Goal: Subscribe to service/newsletter

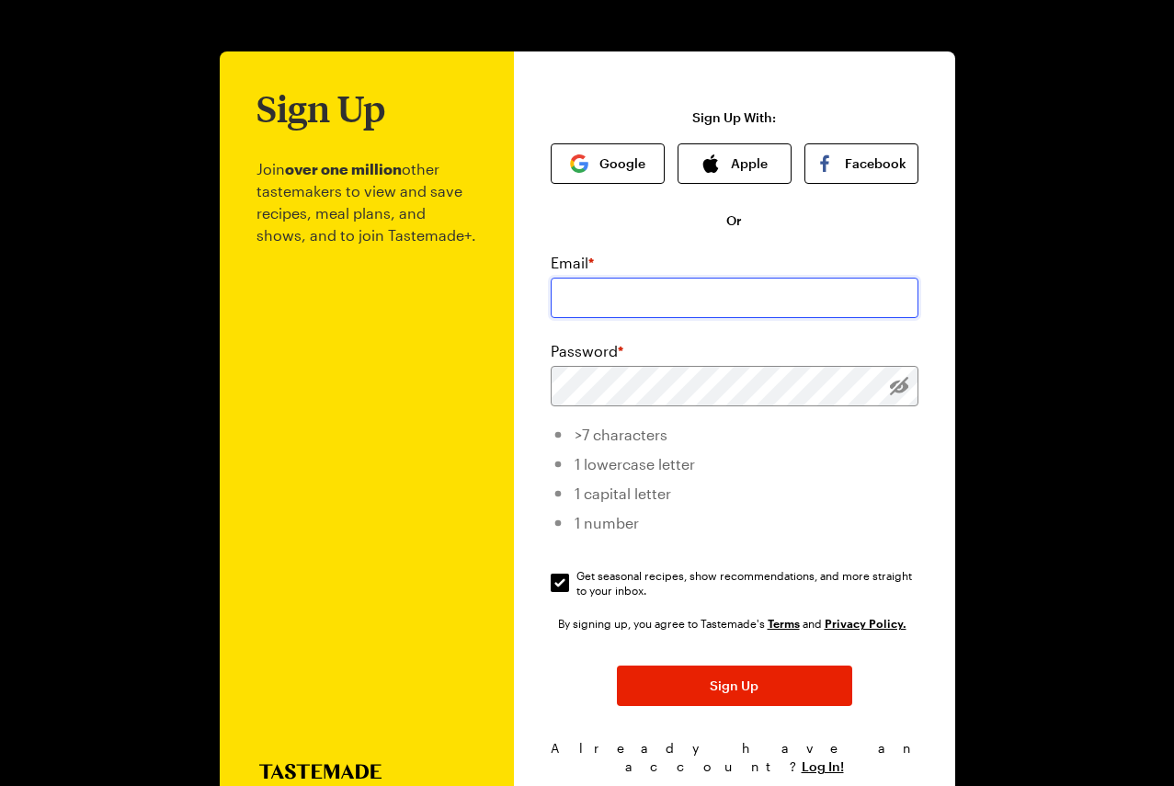
click at [626, 306] on input "email" at bounding box center [735, 298] width 368 height 40
type input "[EMAIL_ADDRESS][DOMAIN_NAME]"
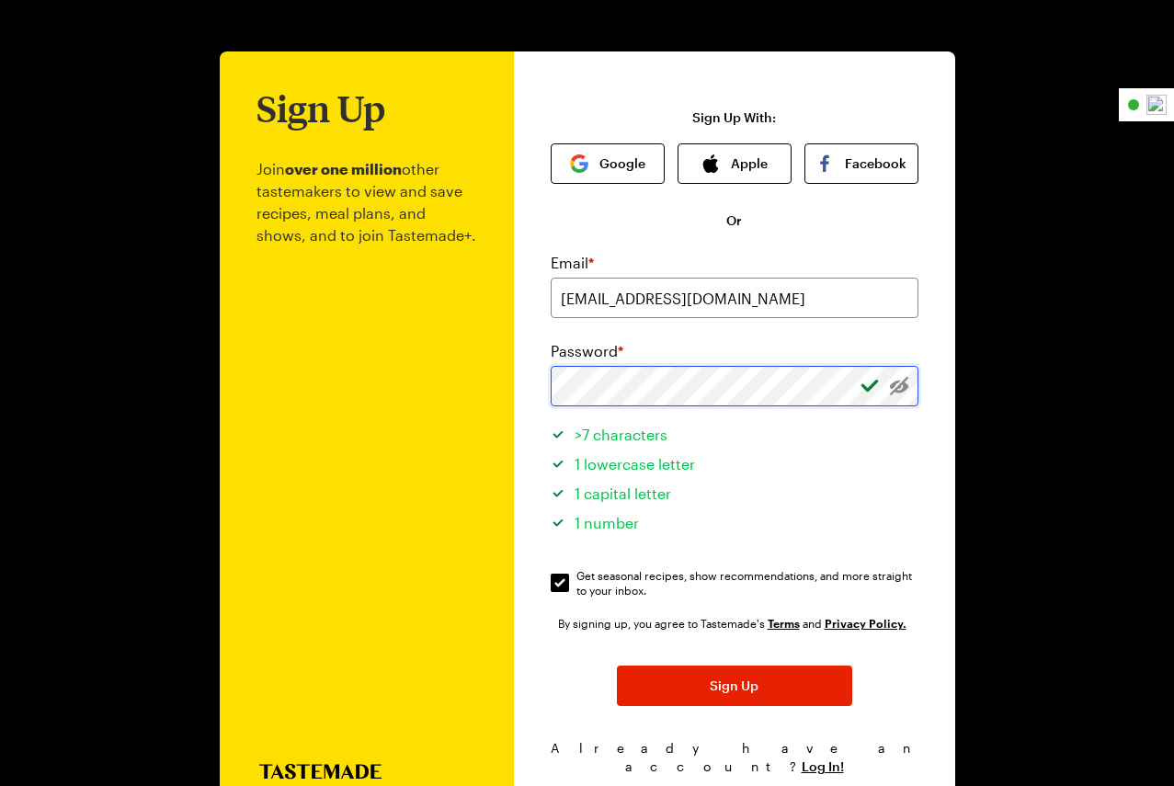
click at [617, 666] on button "Sign Up" at bounding box center [734, 686] width 235 height 40
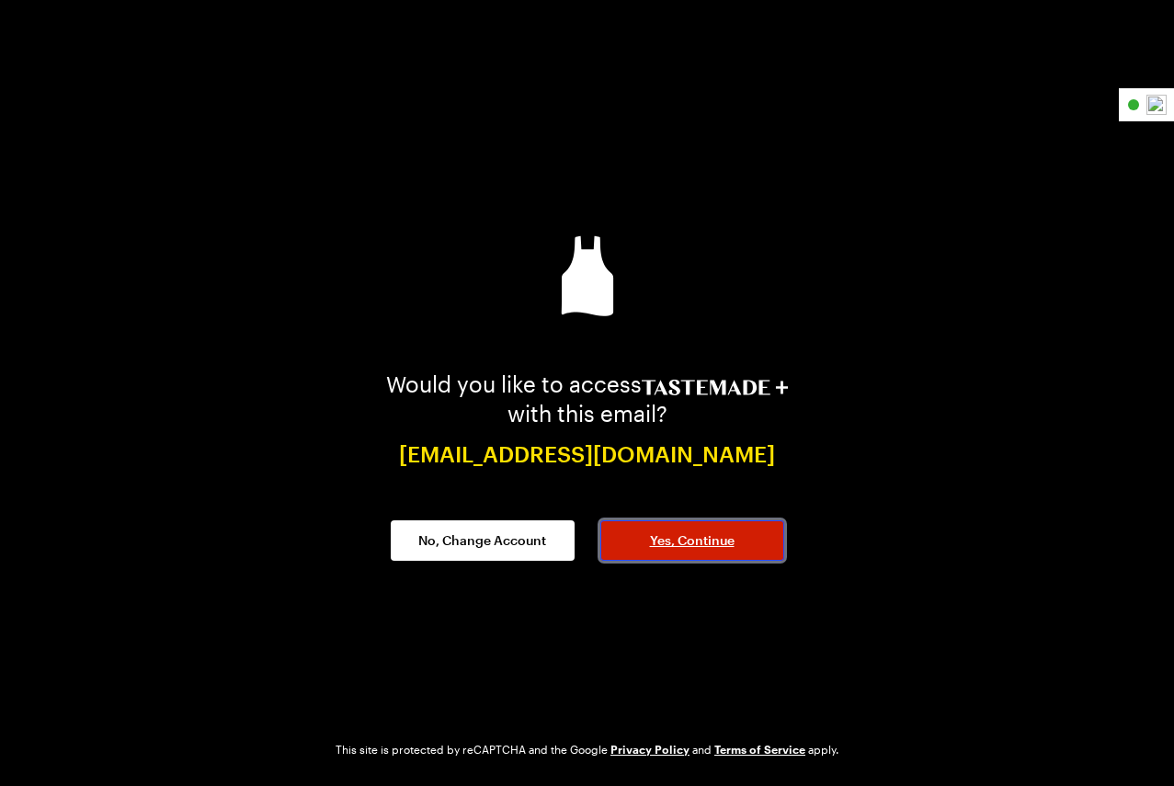
click at [652, 536] on span "Yes, Continue" at bounding box center [692, 541] width 85 height 18
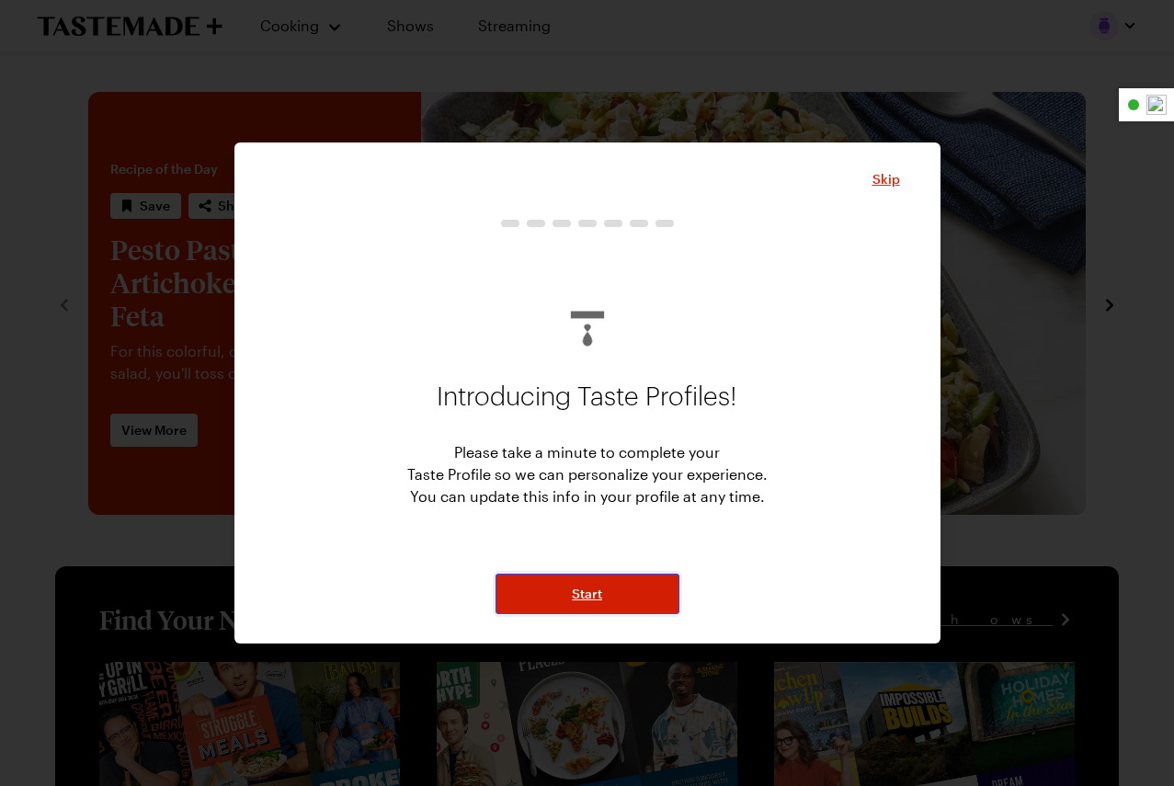
click at [605, 589] on button "Start" at bounding box center [588, 594] width 184 height 40
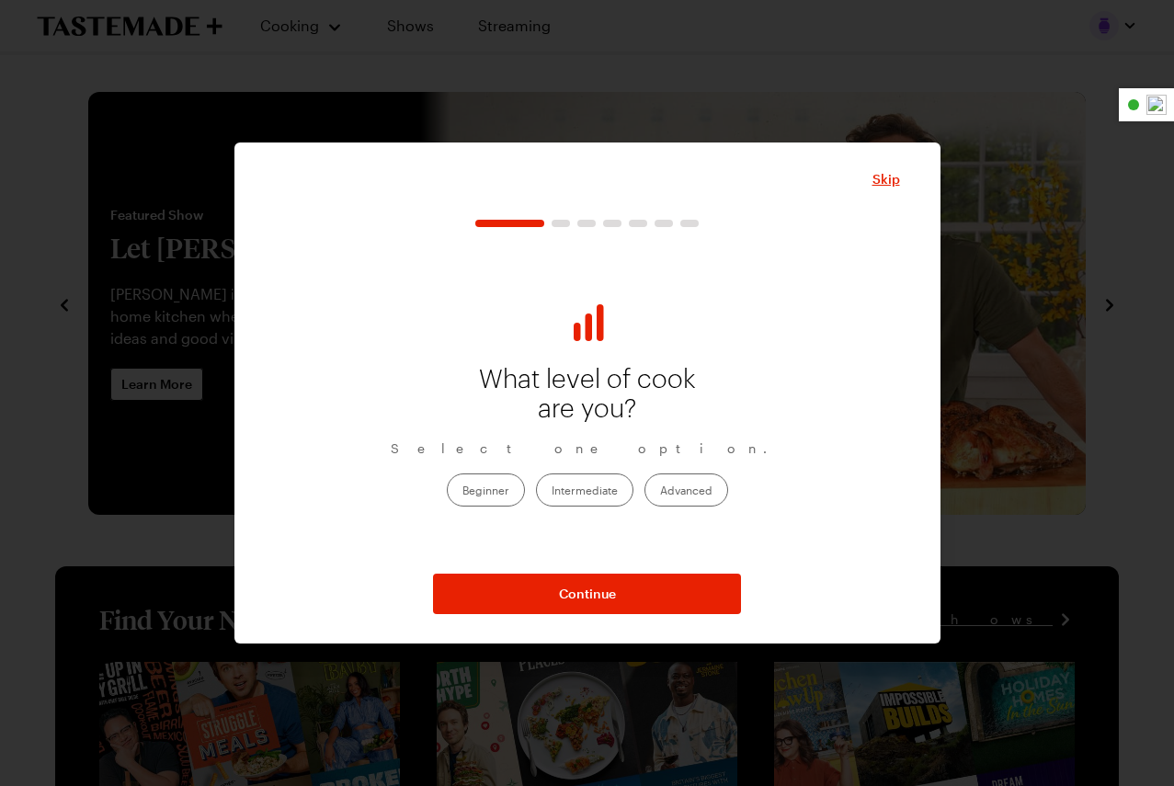
click at [598, 495] on label "Intermediate" at bounding box center [584, 490] width 97 height 33
click at [552, 491] on input "Intermediate" at bounding box center [552, 491] width 0 height 0
click at [678, 489] on label "Advanced" at bounding box center [687, 490] width 84 height 33
click at [660, 491] on input "Advanced" at bounding box center [660, 491] width 0 height 0
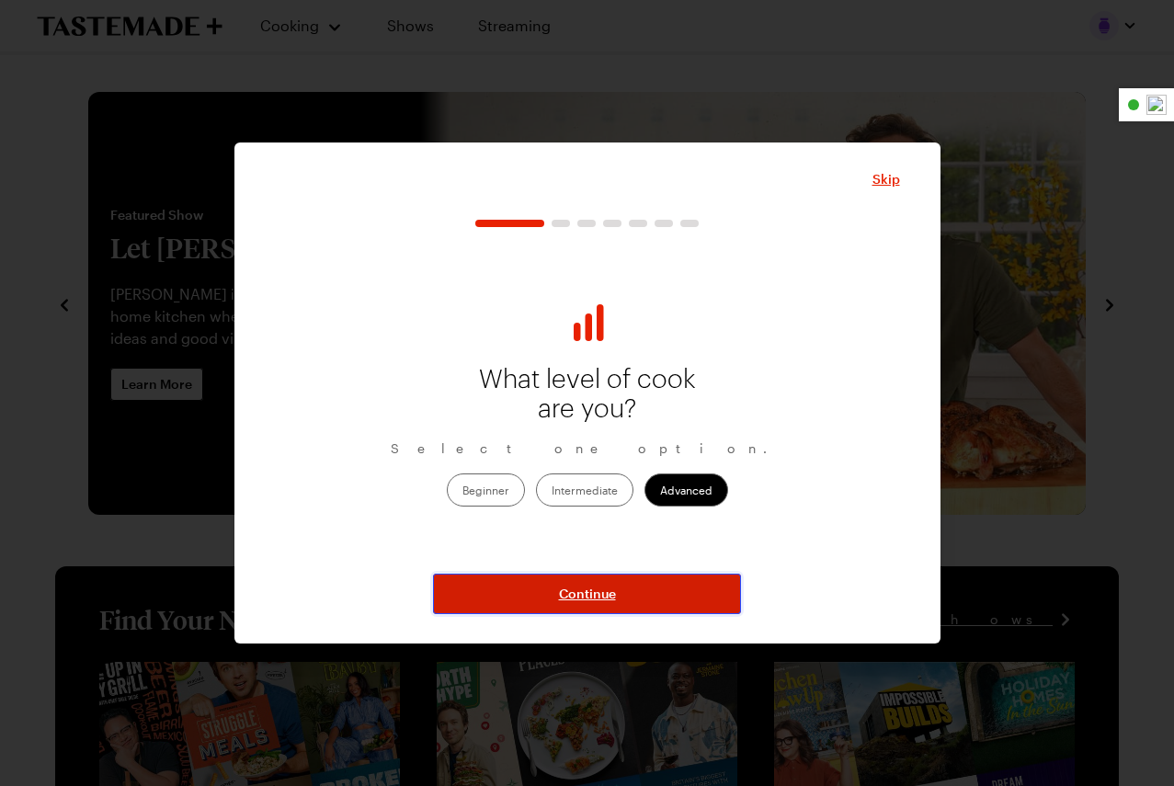
click at [603, 596] on span "Continue" at bounding box center [587, 594] width 57 height 18
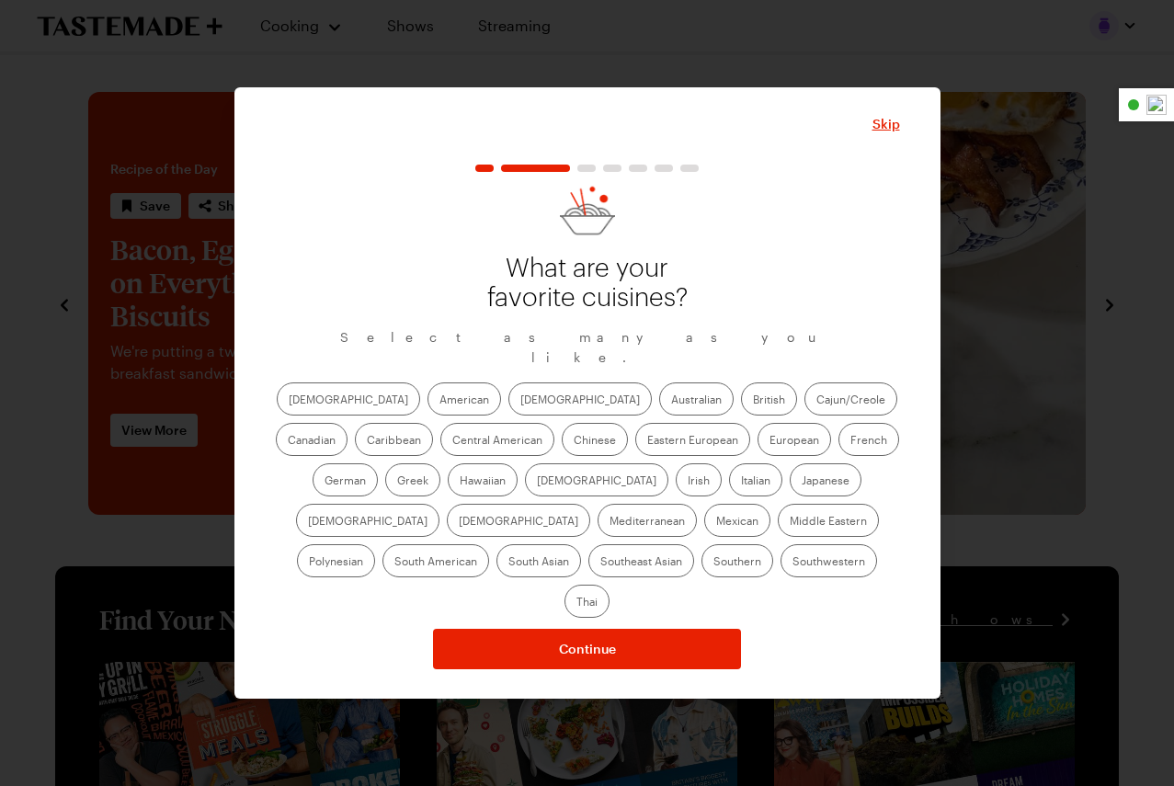
click at [428, 413] on label "American" at bounding box center [465, 399] width 74 height 33
click at [440, 401] on input "American" at bounding box center [440, 401] width 0 height 0
click at [509, 411] on label "[DEMOGRAPHIC_DATA]" at bounding box center [580, 399] width 143 height 33
click at [520, 401] on input "[DEMOGRAPHIC_DATA]" at bounding box center [520, 401] width 0 height 0
click at [805, 416] on label "Cajun/Creole" at bounding box center [851, 399] width 93 height 33
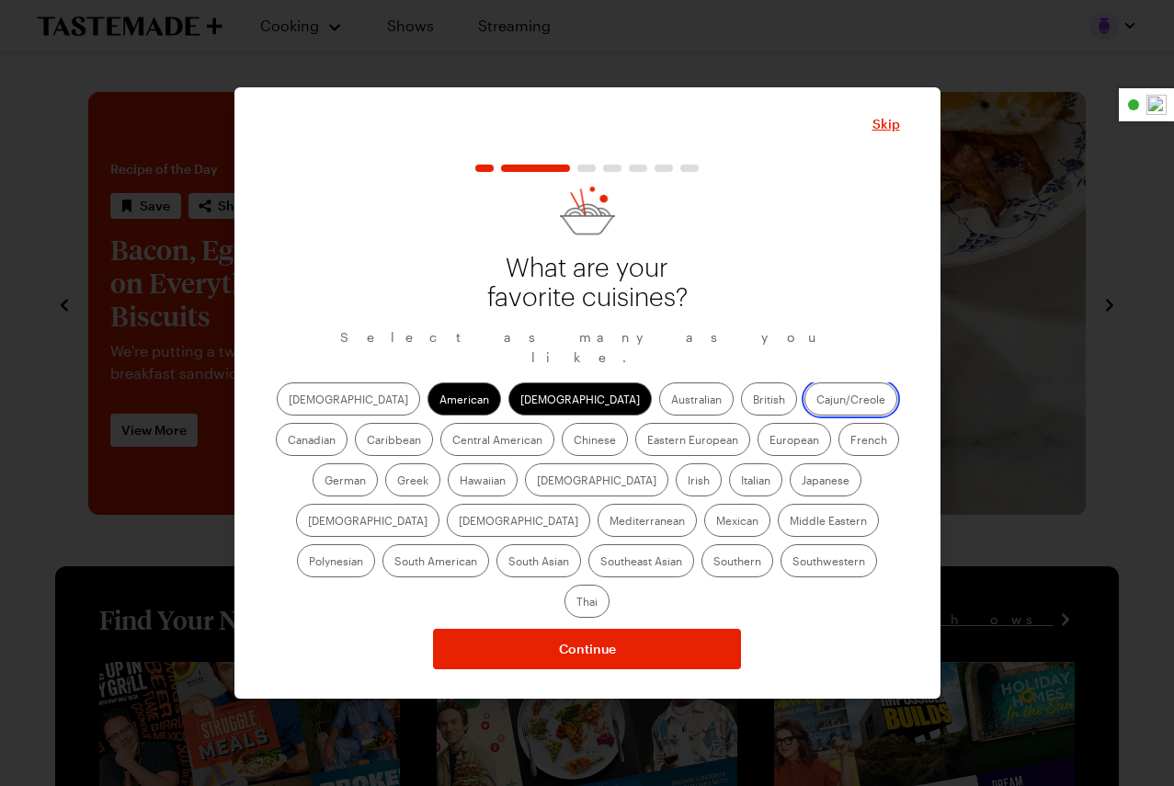
click at [817, 401] on input "Cajun/Creole" at bounding box center [817, 401] width 0 height 0
click at [433, 423] on label "Caribbean" at bounding box center [394, 439] width 78 height 33
click at [367, 441] on input "Caribbean" at bounding box center [367, 441] width 0 height 0
click at [839, 456] on label "French" at bounding box center [869, 439] width 61 height 33
click at [851, 441] on input "French" at bounding box center [851, 441] width 0 height 0
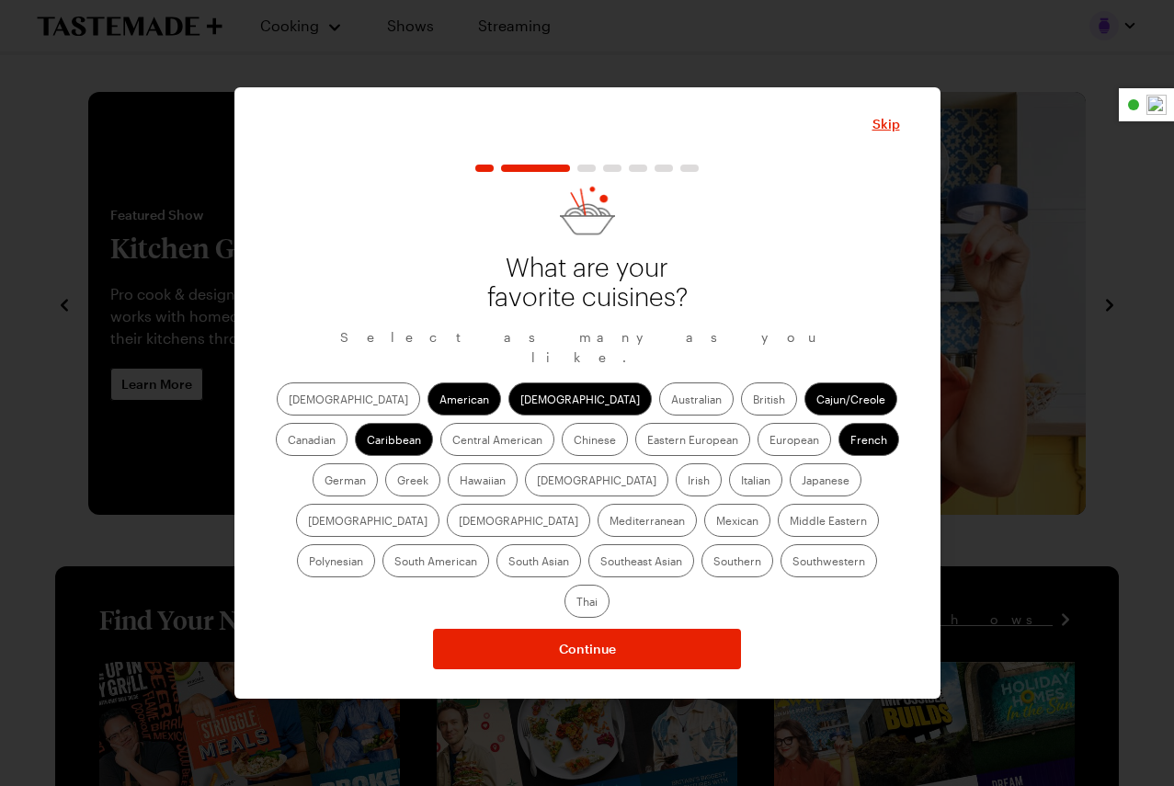
click at [562, 450] on label "Chinese" at bounding box center [595, 439] width 66 height 33
click at [574, 441] on input "Chinese" at bounding box center [574, 441] width 0 height 0
click at [440, 447] on label "Central American" at bounding box center [497, 439] width 114 height 33
click at [452, 441] on American "Central American" at bounding box center [452, 441] width 0 height 0
click at [448, 490] on label "Hawaiian" at bounding box center [483, 479] width 70 height 33
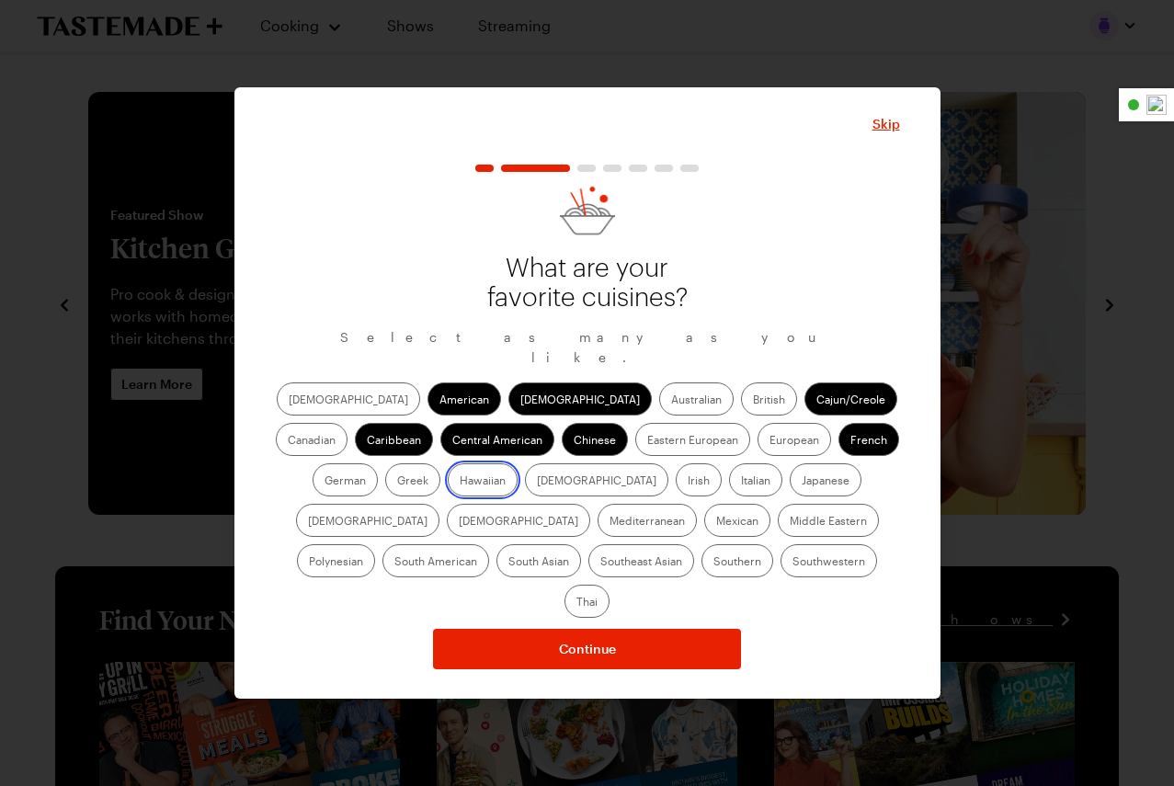
click at [460, 482] on input "Hawaiian" at bounding box center [460, 482] width 0 height 0
click at [729, 497] on label "Italian" at bounding box center [755, 479] width 53 height 33
click at [741, 482] on input "Italian" at bounding box center [741, 482] width 0 height 0
click at [790, 497] on label "Japanese" at bounding box center [826, 479] width 72 height 33
click at [802, 482] on input "Japanese" at bounding box center [802, 482] width 0 height 0
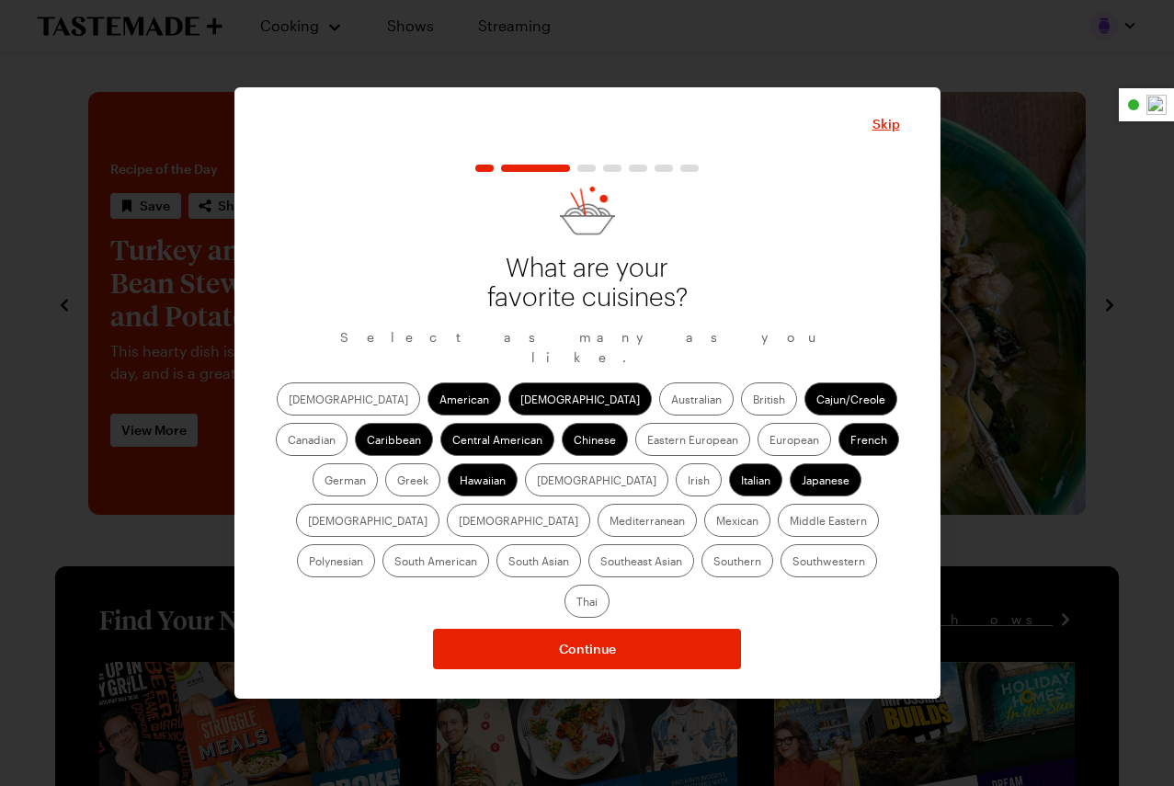
click at [590, 504] on label "[DEMOGRAPHIC_DATA]" at bounding box center [518, 520] width 143 height 33
click at [459, 522] on input "[DEMOGRAPHIC_DATA]" at bounding box center [459, 522] width 0 height 0
click at [694, 544] on label "Southeast Asian" at bounding box center [642, 560] width 106 height 33
click at [600, 563] on Asian "Southeast Asian" at bounding box center [600, 563] width 0 height 0
click at [581, 544] on label "South Asian" at bounding box center [539, 560] width 85 height 33
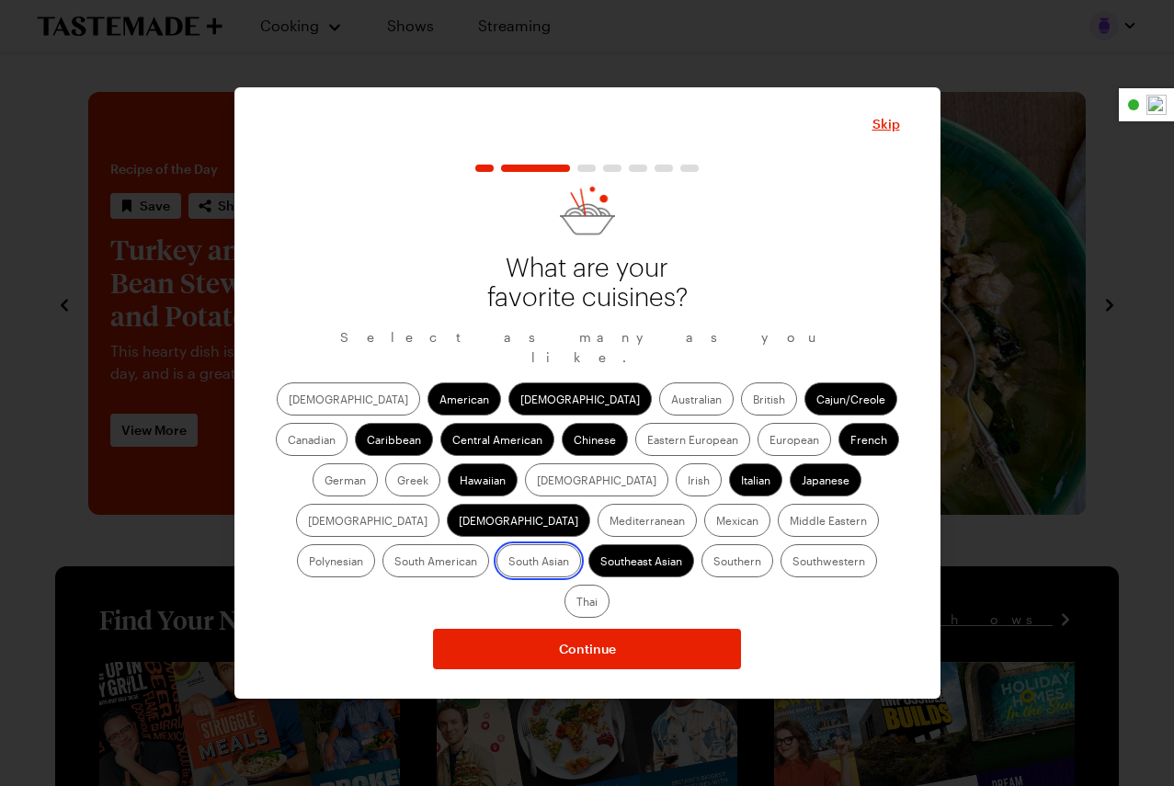
click at [509, 563] on Asian "South Asian" at bounding box center [509, 563] width 0 height 0
click at [489, 544] on label "South American" at bounding box center [436, 560] width 107 height 33
click at [395, 563] on American "South American" at bounding box center [395, 563] width 0 height 0
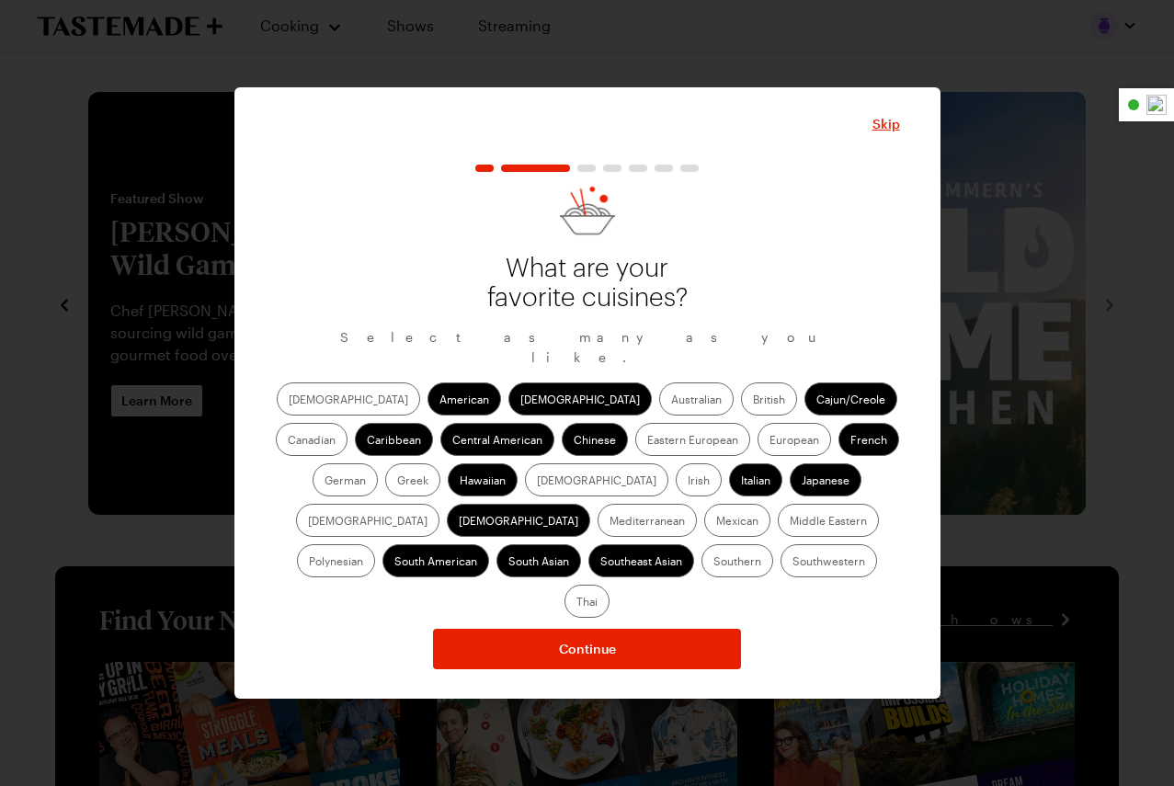
click at [375, 544] on label "Polynesian" at bounding box center [336, 560] width 78 height 33
click at [309, 563] on input "Polynesian" at bounding box center [309, 563] width 0 height 0
click at [778, 537] on label "Middle Eastern" at bounding box center [828, 520] width 101 height 33
click at [790, 522] on Eastern "Middle Eastern" at bounding box center [790, 522] width 0 height 0
click at [704, 536] on label "Mexican" at bounding box center [737, 520] width 66 height 33
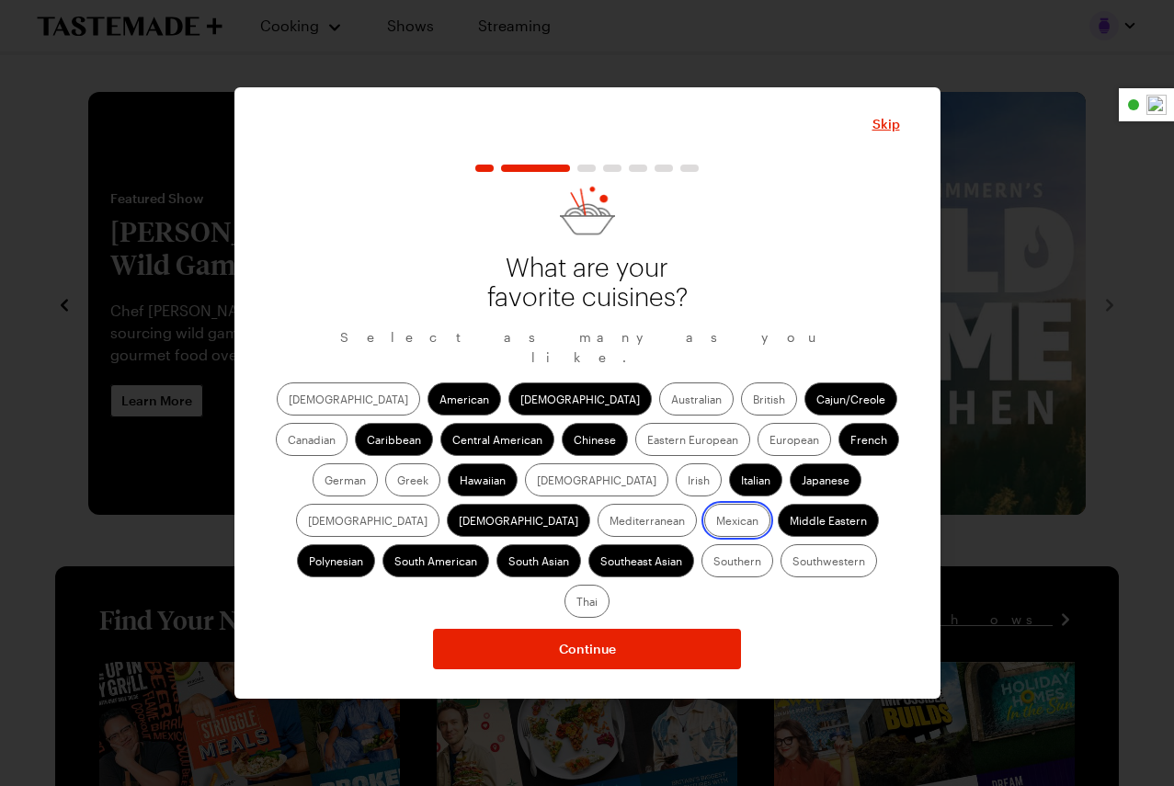
click at [716, 522] on input "Mexican" at bounding box center [716, 522] width 0 height 0
click at [702, 577] on label "Southern" at bounding box center [738, 560] width 72 height 33
click at [714, 563] on input "Southern" at bounding box center [714, 563] width 0 height 0
click at [781, 574] on label "Southwestern" at bounding box center [829, 560] width 97 height 33
click at [793, 563] on input "Southwestern" at bounding box center [793, 563] width 0 height 0
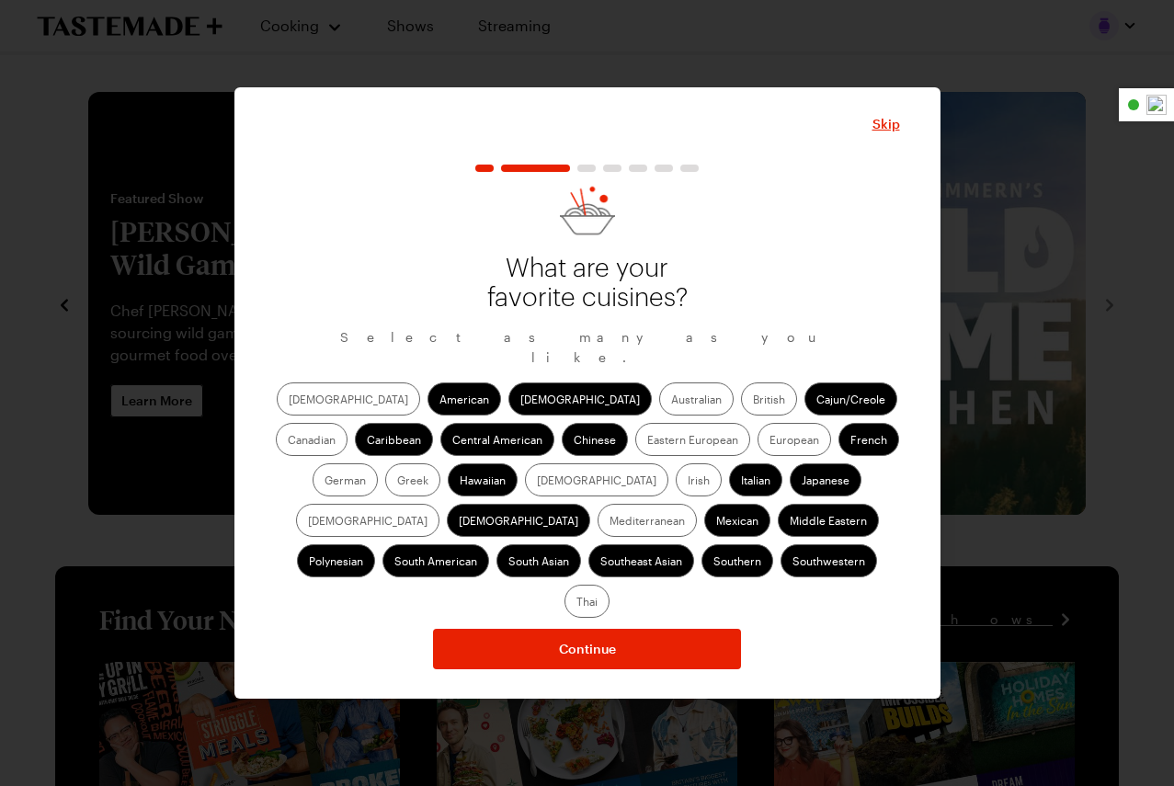
click at [700, 578] on div "[DEMOGRAPHIC_DATA] Asian Australian British Cajun/Creole Canadian Caribbean Cen…" at bounding box center [587, 500] width 625 height 235
click at [610, 585] on label "Thai" at bounding box center [587, 601] width 45 height 33
click at [577, 603] on input "Thai" at bounding box center [577, 603] width 0 height 0
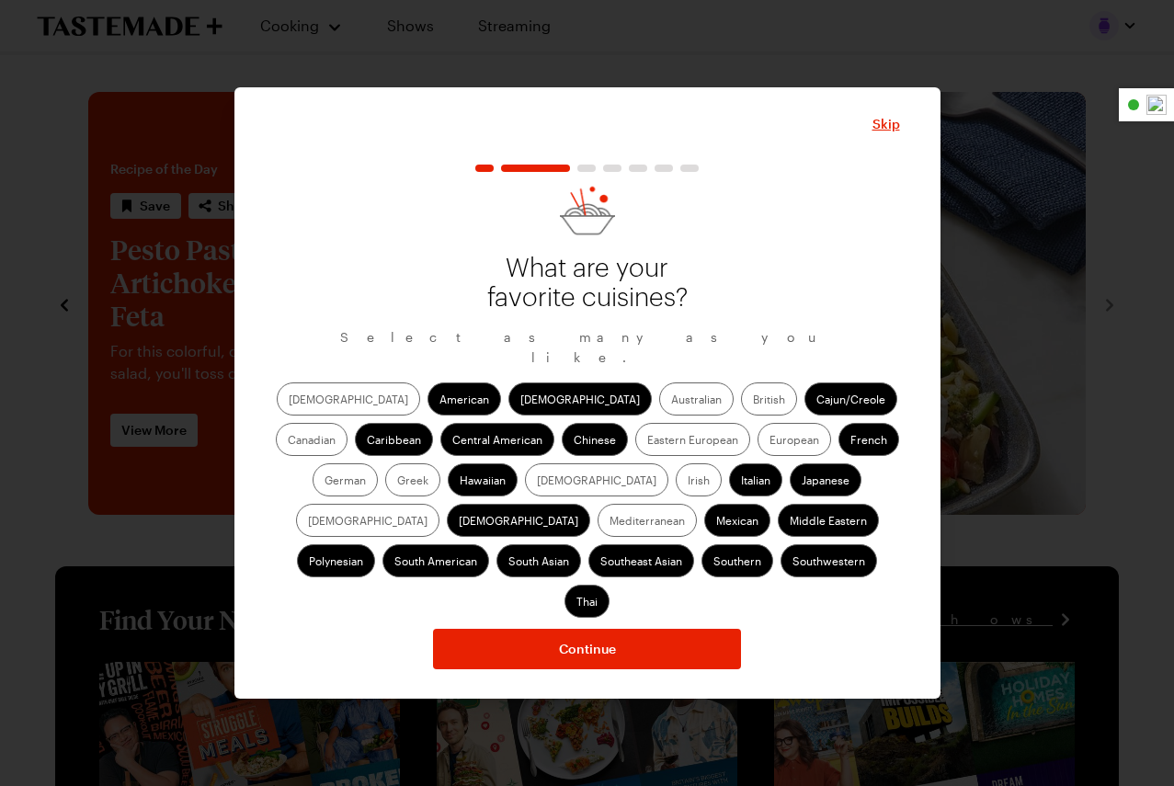
click at [635, 455] on label "Eastern European" at bounding box center [692, 439] width 115 height 33
click at [647, 441] on European "Eastern European" at bounding box center [647, 441] width 0 height 0
click at [741, 414] on label "British" at bounding box center [769, 399] width 56 height 33
click at [753, 401] on input "British" at bounding box center [753, 401] width 0 height 0
click at [758, 456] on label "European" at bounding box center [795, 439] width 74 height 33
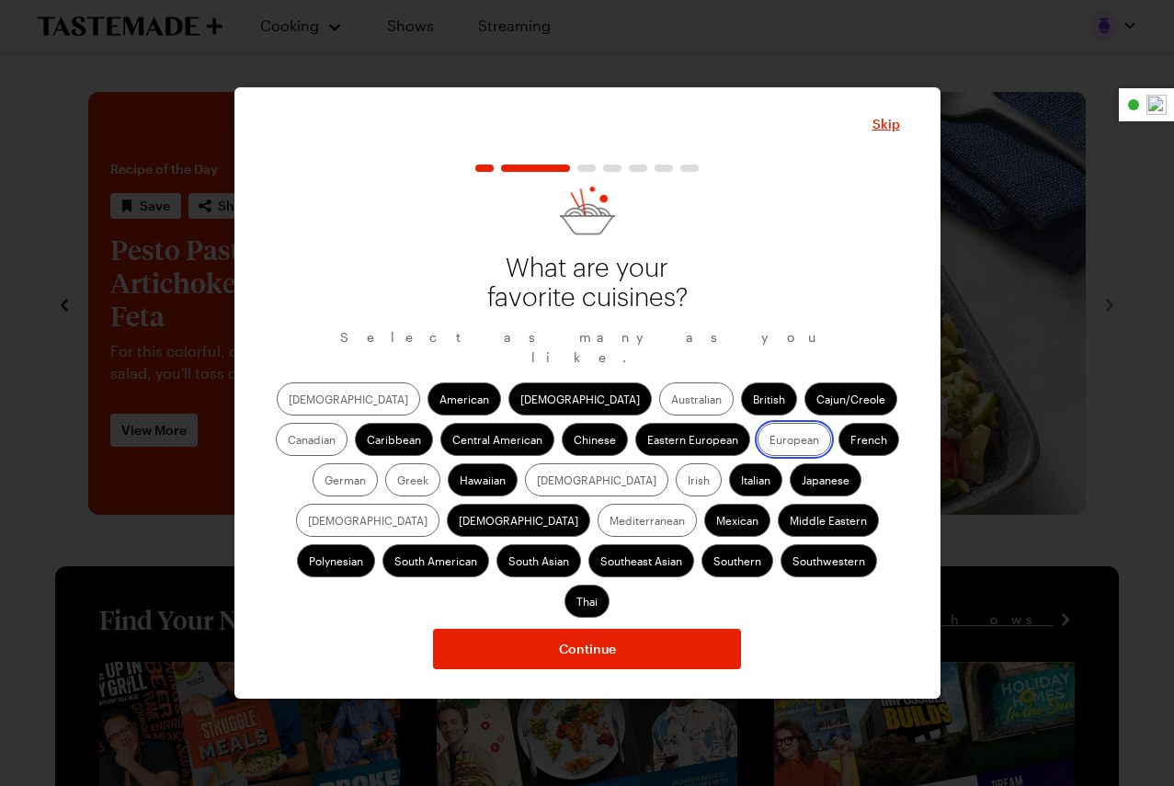
click at [770, 441] on input "European" at bounding box center [770, 441] width 0 height 0
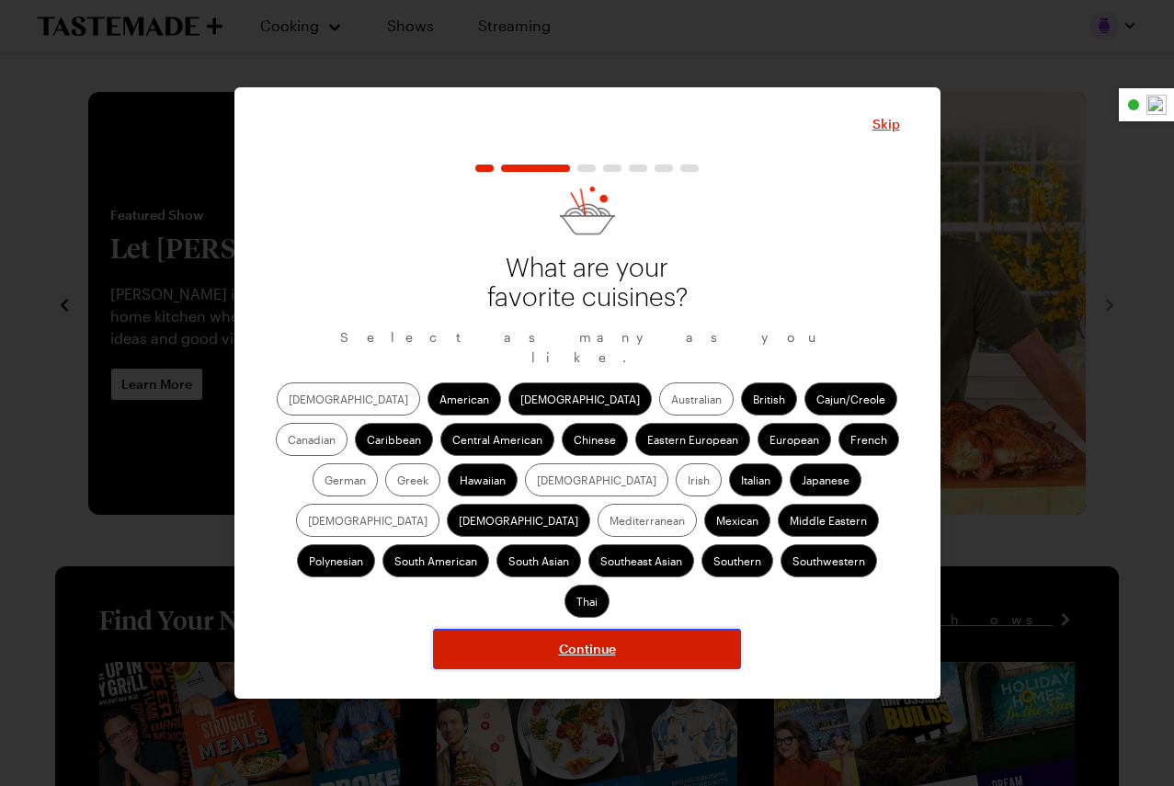
click at [584, 640] on span "Continue" at bounding box center [587, 649] width 57 height 18
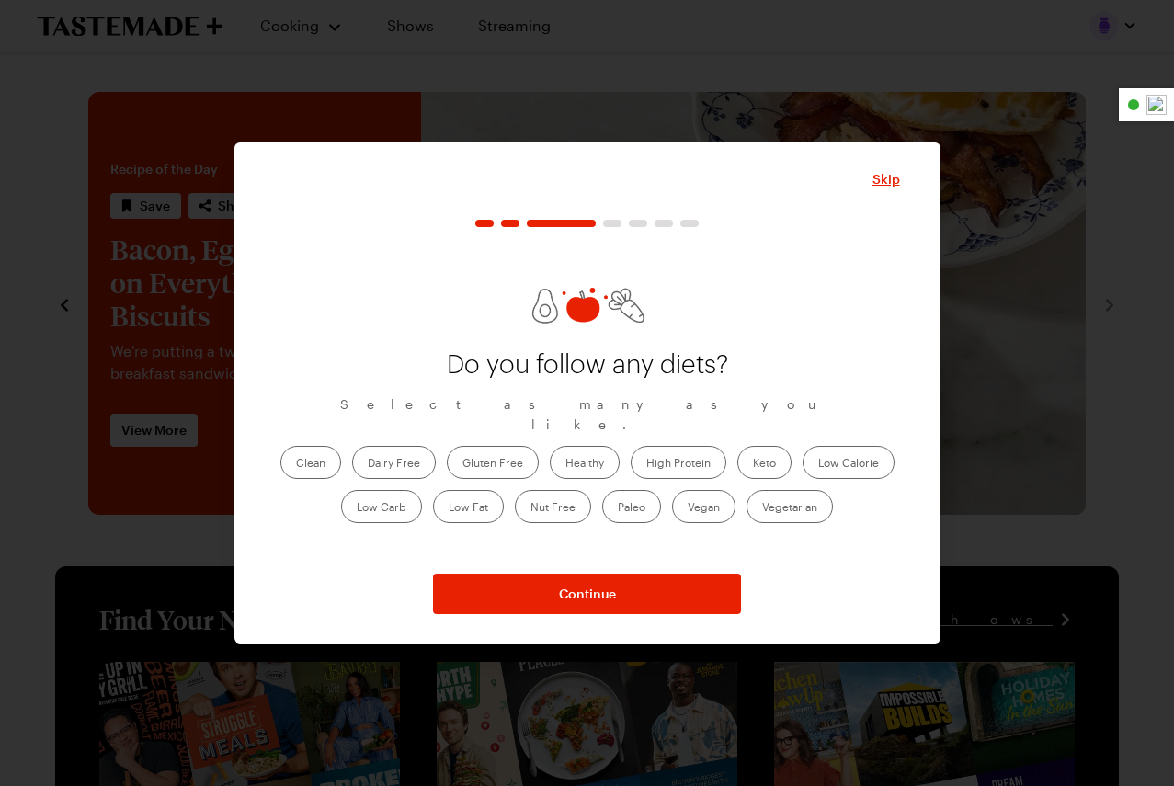
click at [314, 456] on label "Clean" at bounding box center [310, 462] width 61 height 33
click at [296, 464] on input "Clean" at bounding box center [296, 464] width 0 height 0
click at [463, 502] on label "Low Fat" at bounding box center [468, 506] width 71 height 33
click at [449, 509] on Fat "Low Fat" at bounding box center [449, 509] width 0 height 0
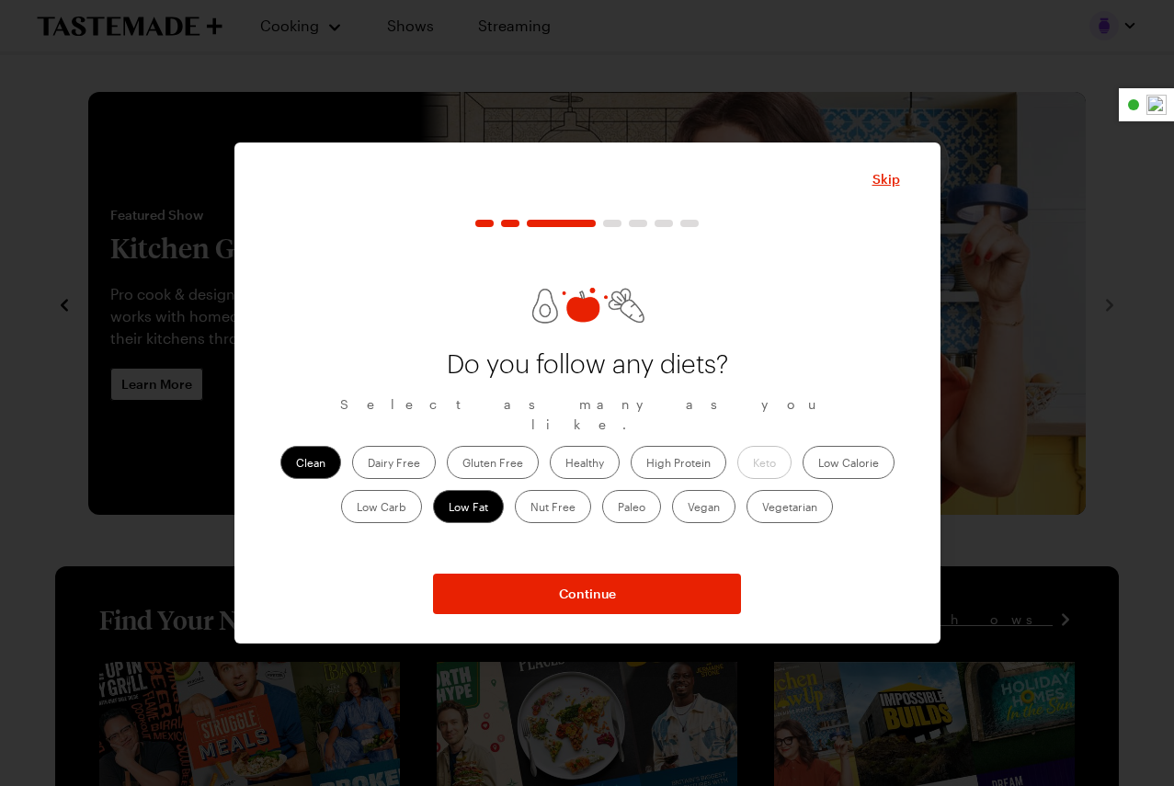
click at [680, 454] on label "High Protein" at bounding box center [679, 462] width 96 height 33
click at [646, 464] on Protein "High Protein" at bounding box center [646, 464] width 0 height 0
click at [584, 458] on label "Healthy" at bounding box center [585, 462] width 70 height 33
click at [566, 464] on input "Healthy" at bounding box center [566, 464] width 0 height 0
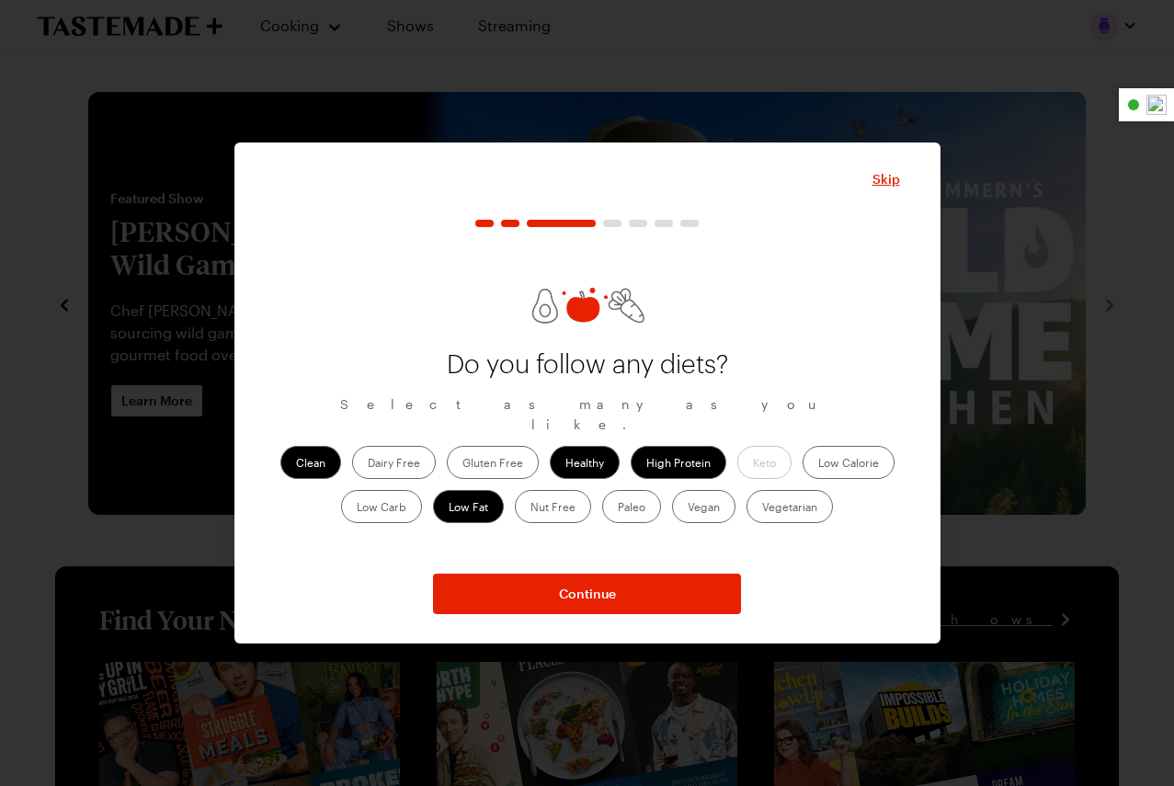
click at [514, 459] on label "Gluten Free" at bounding box center [493, 462] width 92 height 33
click at [463, 464] on Free "Gluten Free" at bounding box center [463, 464] width 0 height 0
click at [362, 494] on label "Low Carb" at bounding box center [381, 506] width 81 height 33
click at [357, 509] on Carb "Low Carb" at bounding box center [357, 509] width 0 height 0
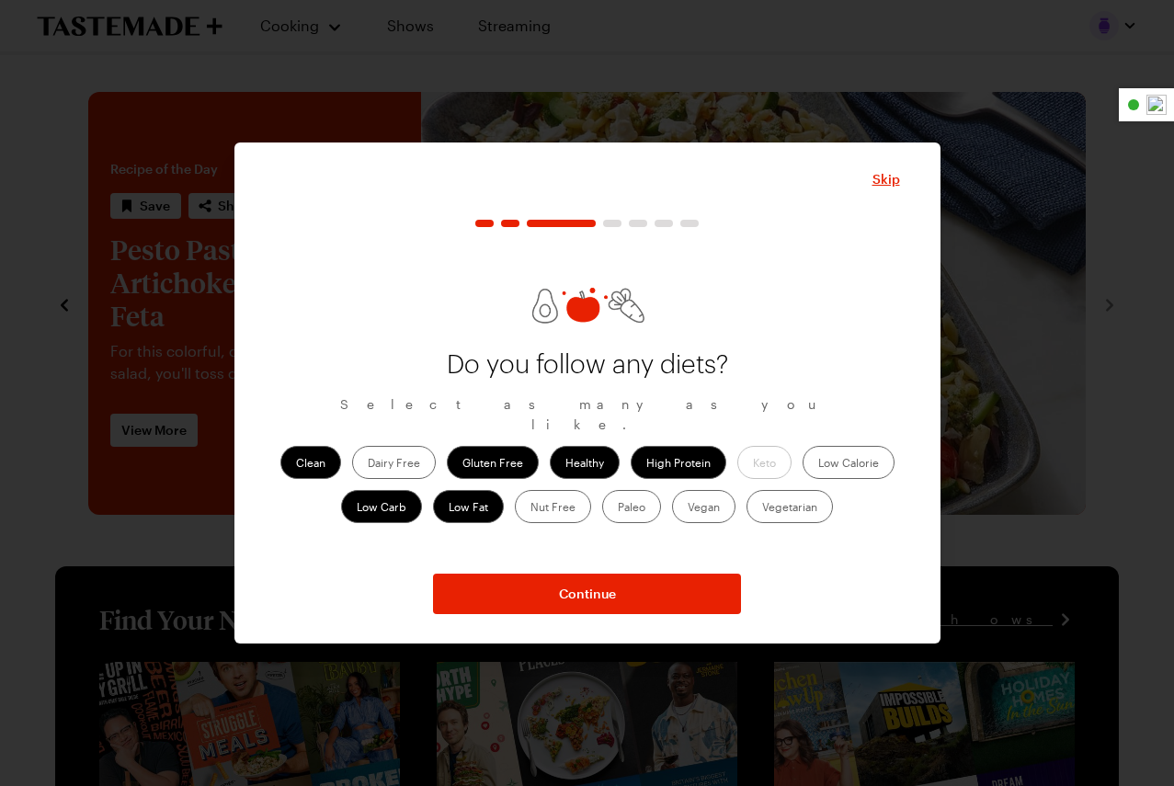
click at [826, 462] on label "Low Calorie" at bounding box center [849, 462] width 92 height 33
click at [818, 464] on Calorie "Low Calorie" at bounding box center [818, 464] width 0 height 0
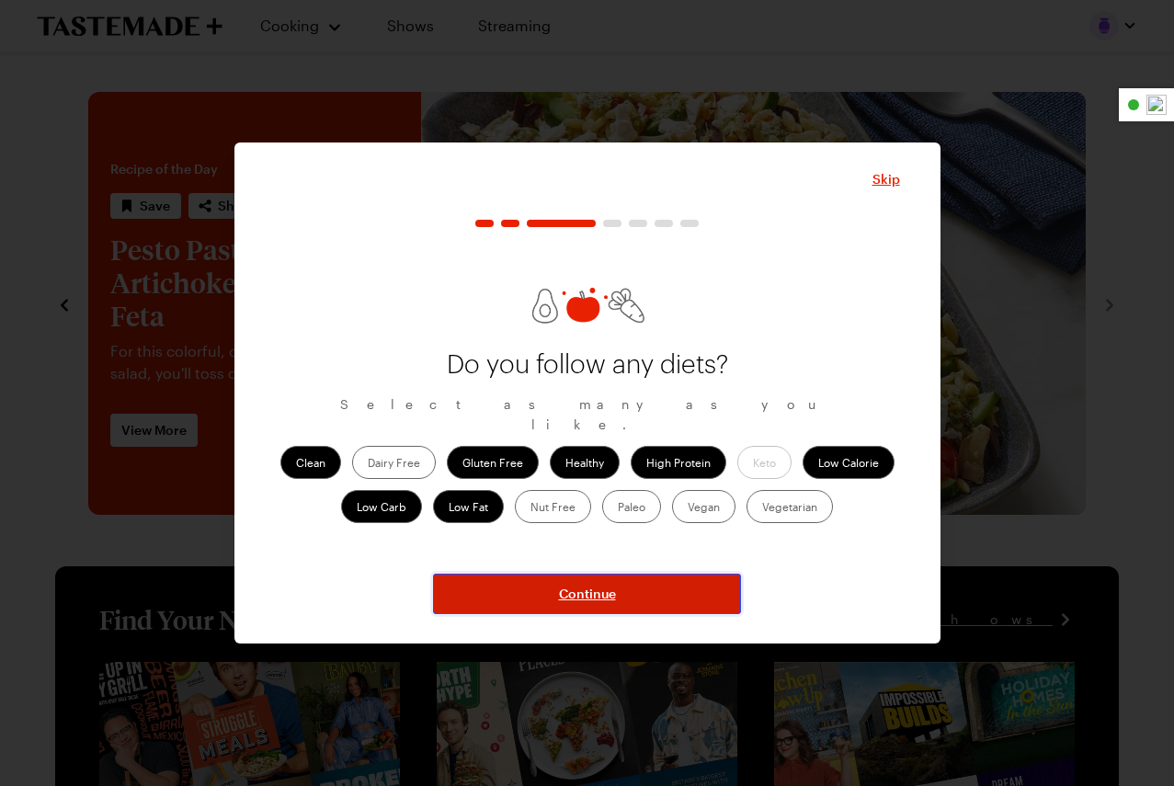
click at [625, 594] on button "Continue" at bounding box center [587, 594] width 308 height 40
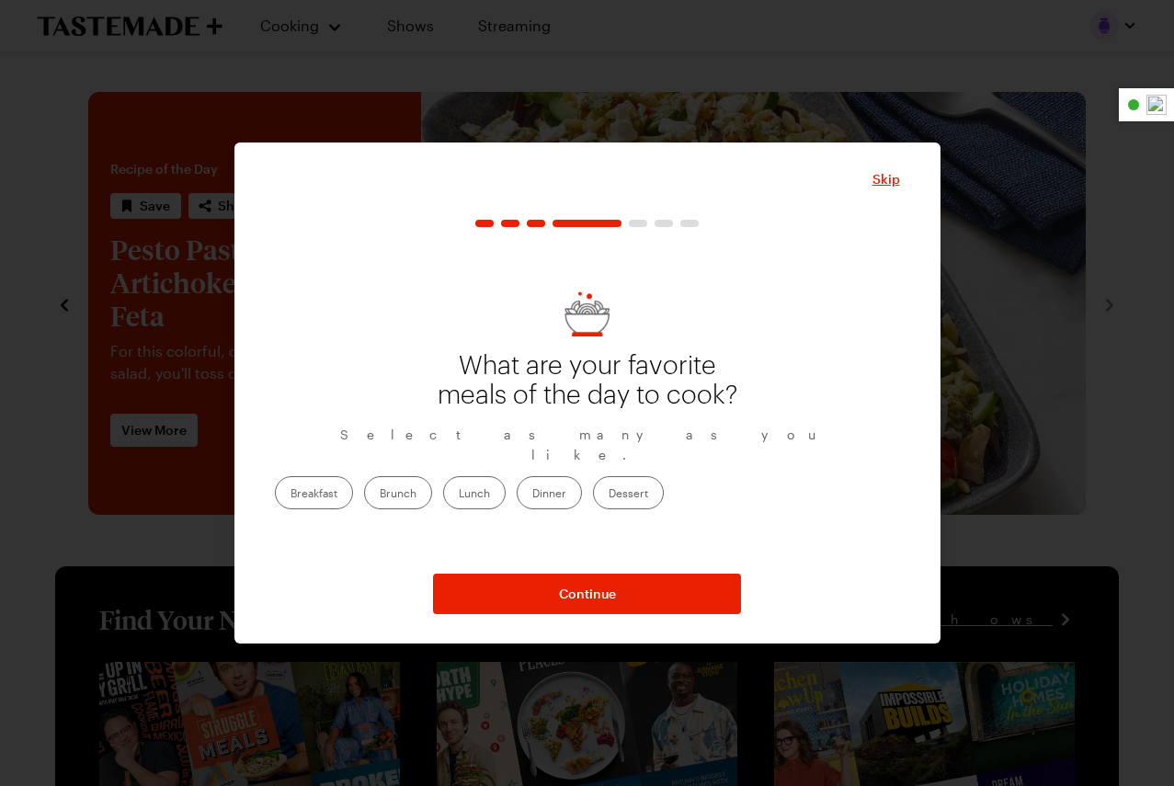
click at [353, 476] on label "Breakfast" at bounding box center [314, 492] width 78 height 33
click at [291, 495] on input "Breakfast" at bounding box center [291, 495] width 0 height 0
click at [432, 488] on label "Brunch" at bounding box center [398, 492] width 68 height 33
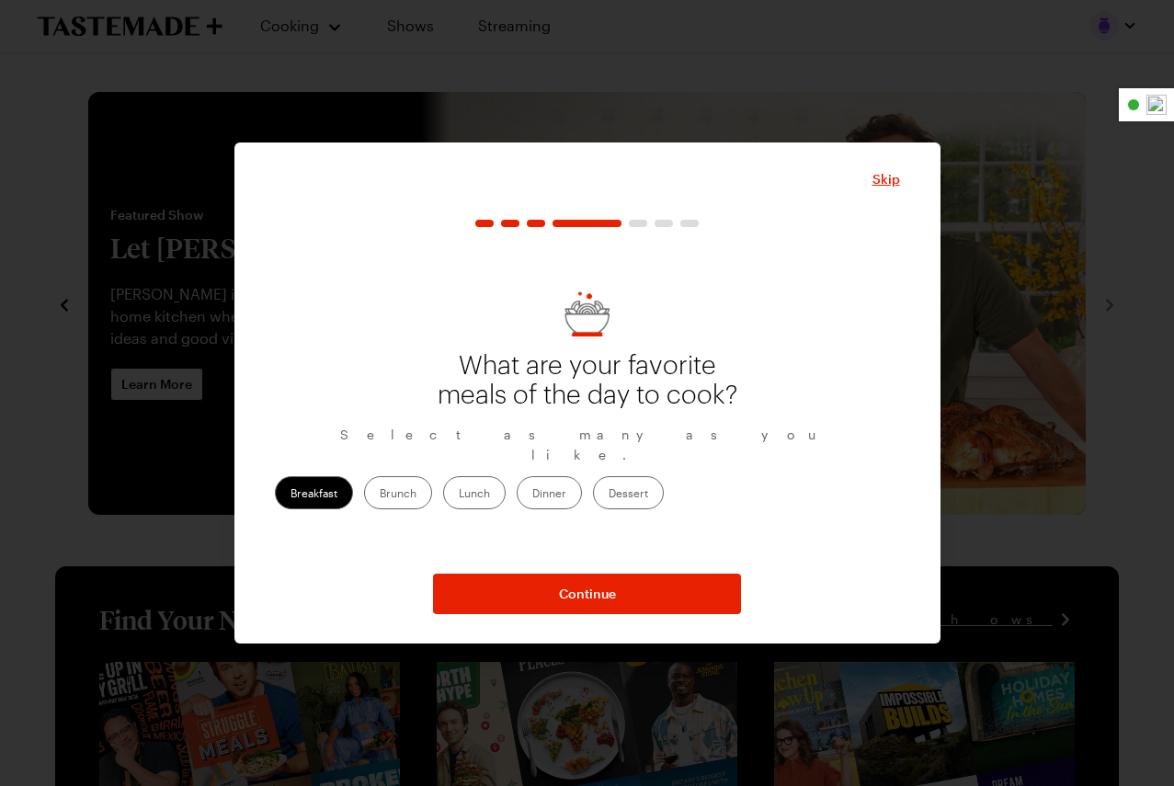
drag, startPoint x: 596, startPoint y: 492, endPoint x: 617, endPoint y: 492, distance: 21.2
click at [506, 492] on label "Lunch" at bounding box center [474, 492] width 63 height 33
click at [582, 486] on label "Dinner" at bounding box center [549, 492] width 65 height 33
click at [532, 495] on input "Dinner" at bounding box center [532, 495] width 0 height 0
click at [506, 490] on label "Lunch" at bounding box center [474, 492] width 63 height 33
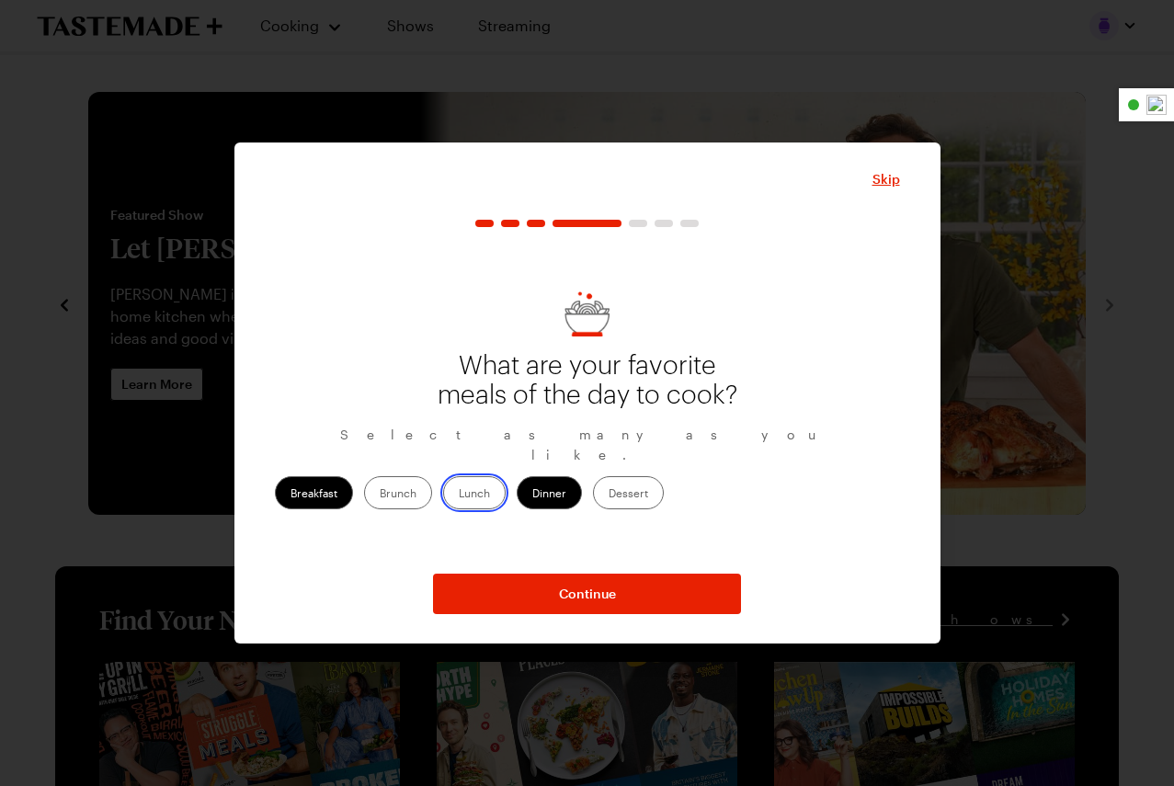
click at [459, 495] on input "Lunch" at bounding box center [459, 495] width 0 height 0
click at [432, 487] on label "Brunch" at bounding box center [398, 492] width 68 height 33
click at [380, 495] on input "Brunch" at bounding box center [380, 495] width 0 height 0
click at [664, 489] on label "Dessert" at bounding box center [628, 492] width 71 height 33
click at [609, 495] on input "Dessert" at bounding box center [609, 495] width 0 height 0
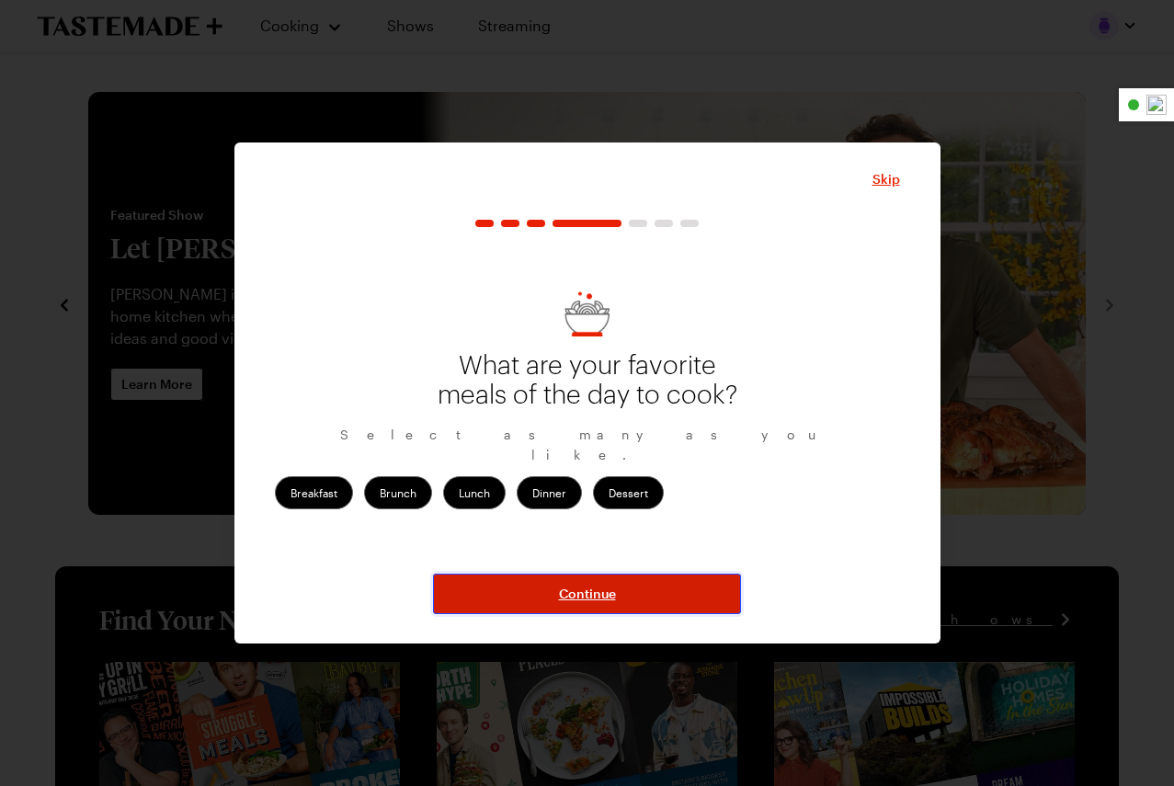
click at [616, 593] on button "Continue" at bounding box center [587, 594] width 308 height 40
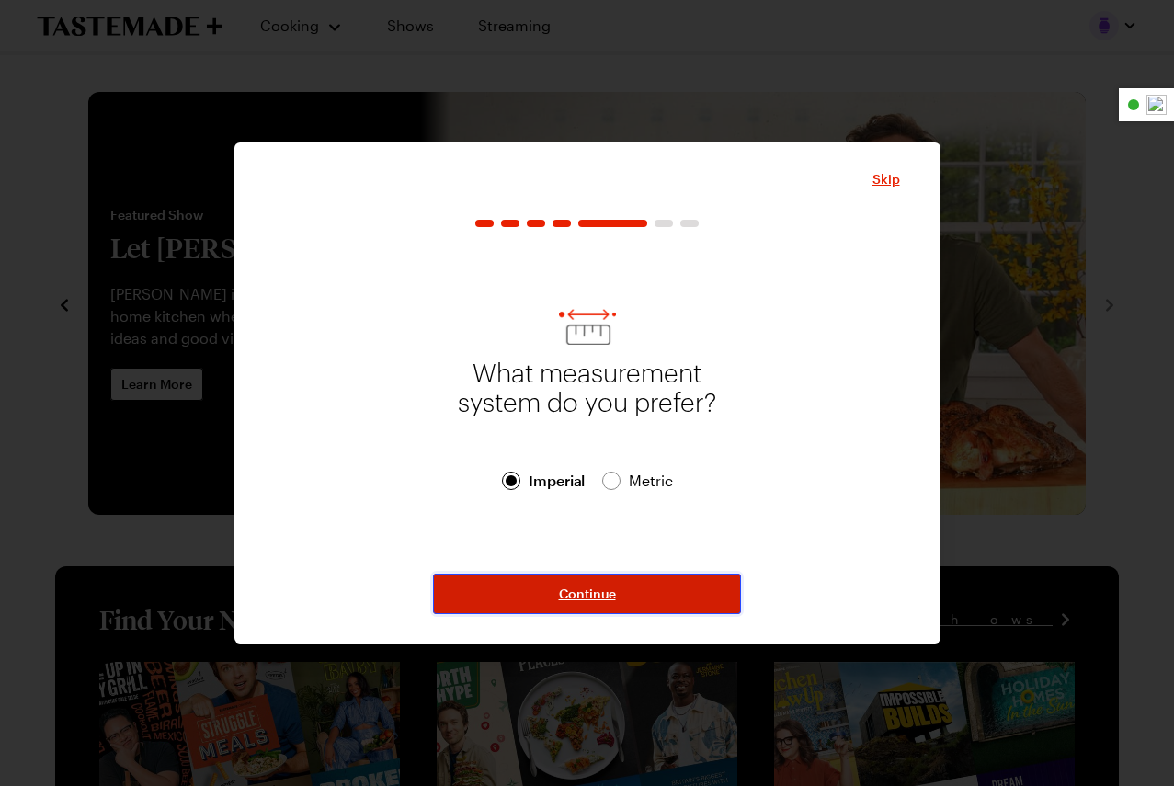
click at [600, 588] on span "Continue" at bounding box center [587, 594] width 57 height 18
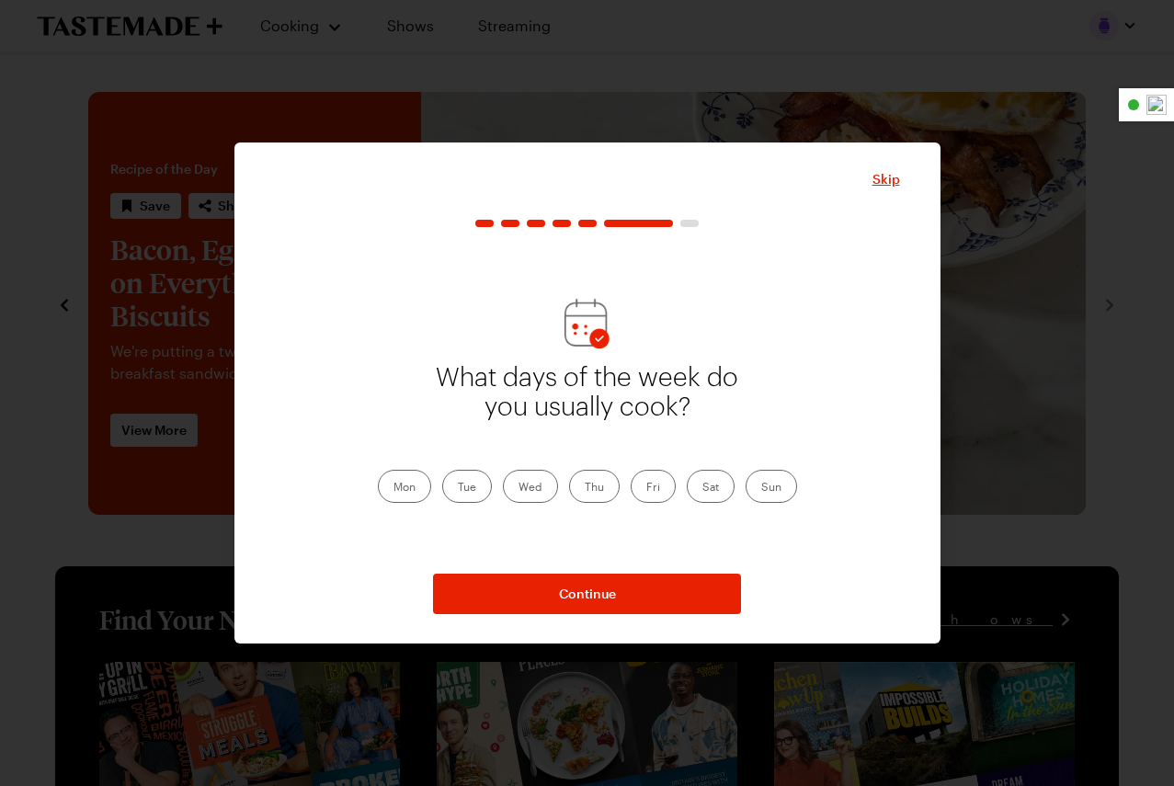
click at [760, 492] on label "Sun" at bounding box center [771, 486] width 51 height 33
click at [761, 488] on input "Sun" at bounding box center [761, 488] width 0 height 0
click at [701, 493] on label "Sat" at bounding box center [711, 486] width 48 height 33
click at [703, 488] on input "Sat" at bounding box center [703, 488] width 0 height 0
drag, startPoint x: 673, startPoint y: 496, endPoint x: 660, endPoint y: 496, distance: 12.9
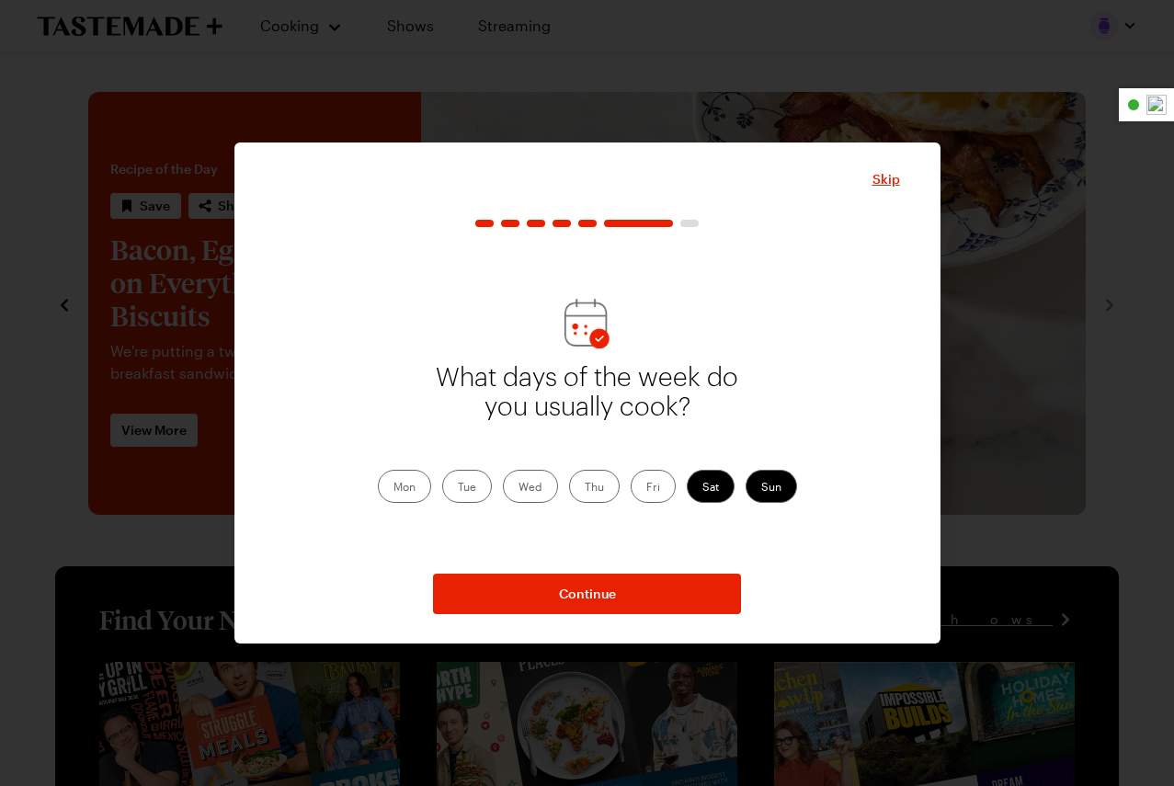
click at [661, 496] on div "Mon Tue Wed Thu Fri Sat Sun" at bounding box center [587, 486] width 419 height 33
click at [660, 496] on label "Fri" at bounding box center [653, 486] width 45 height 33
click at [646, 488] on input "Fri" at bounding box center [646, 488] width 0 height 0
click at [574, 489] on label "Thu" at bounding box center [594, 486] width 51 height 33
click at [585, 488] on input "Thu" at bounding box center [585, 488] width 0 height 0
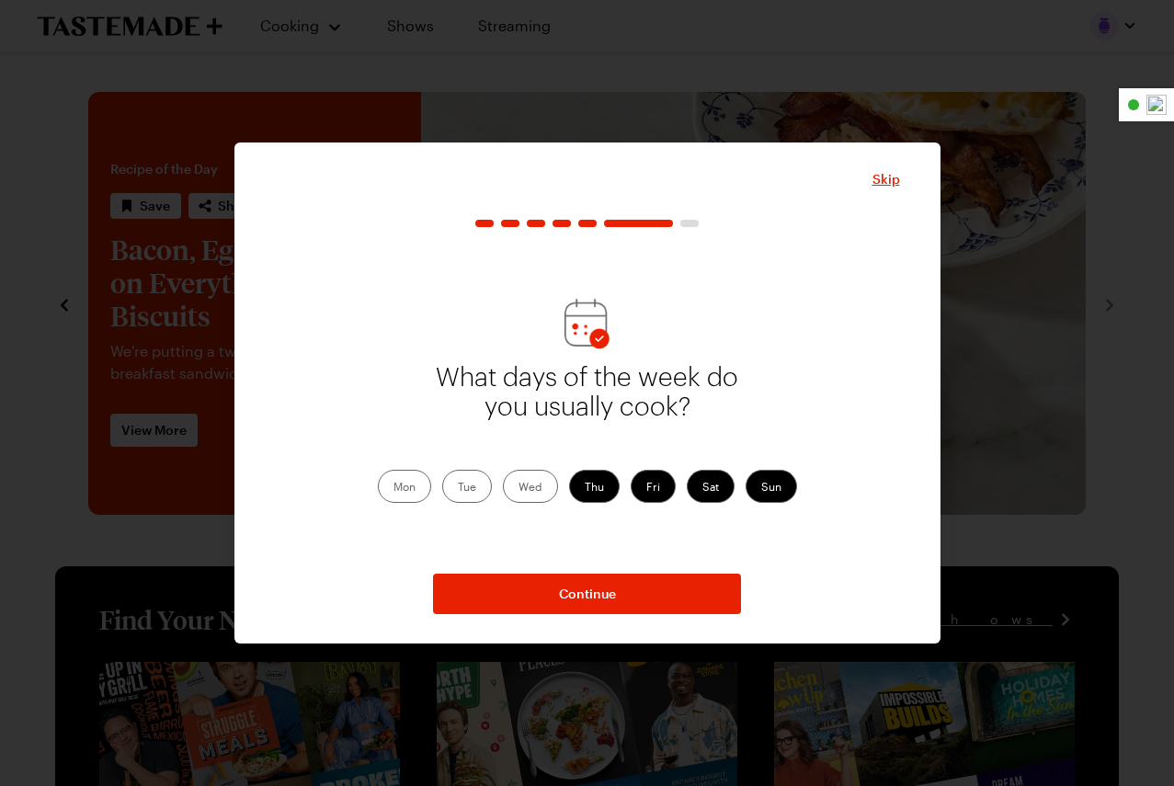
click at [527, 491] on label "Wed" at bounding box center [530, 486] width 55 height 33
click at [519, 488] on input "Wed" at bounding box center [519, 488] width 0 height 0
drag, startPoint x: 466, startPoint y: 488, endPoint x: 442, endPoint y: 487, distance: 23.9
click at [466, 489] on label "Tue" at bounding box center [467, 486] width 50 height 33
click at [458, 488] on input "Tue" at bounding box center [458, 488] width 0 height 0
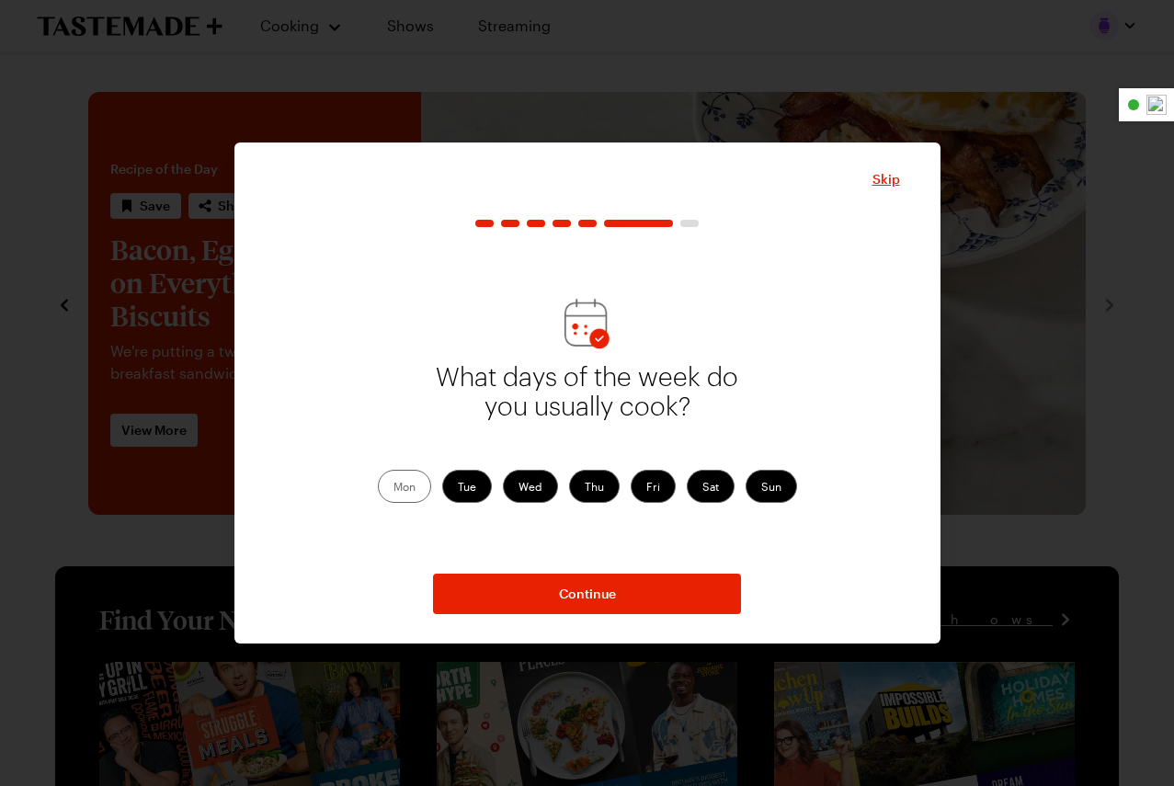
click at [392, 484] on label "Mon" at bounding box center [404, 486] width 53 height 33
click at [394, 488] on input "Mon" at bounding box center [394, 488] width 0 height 0
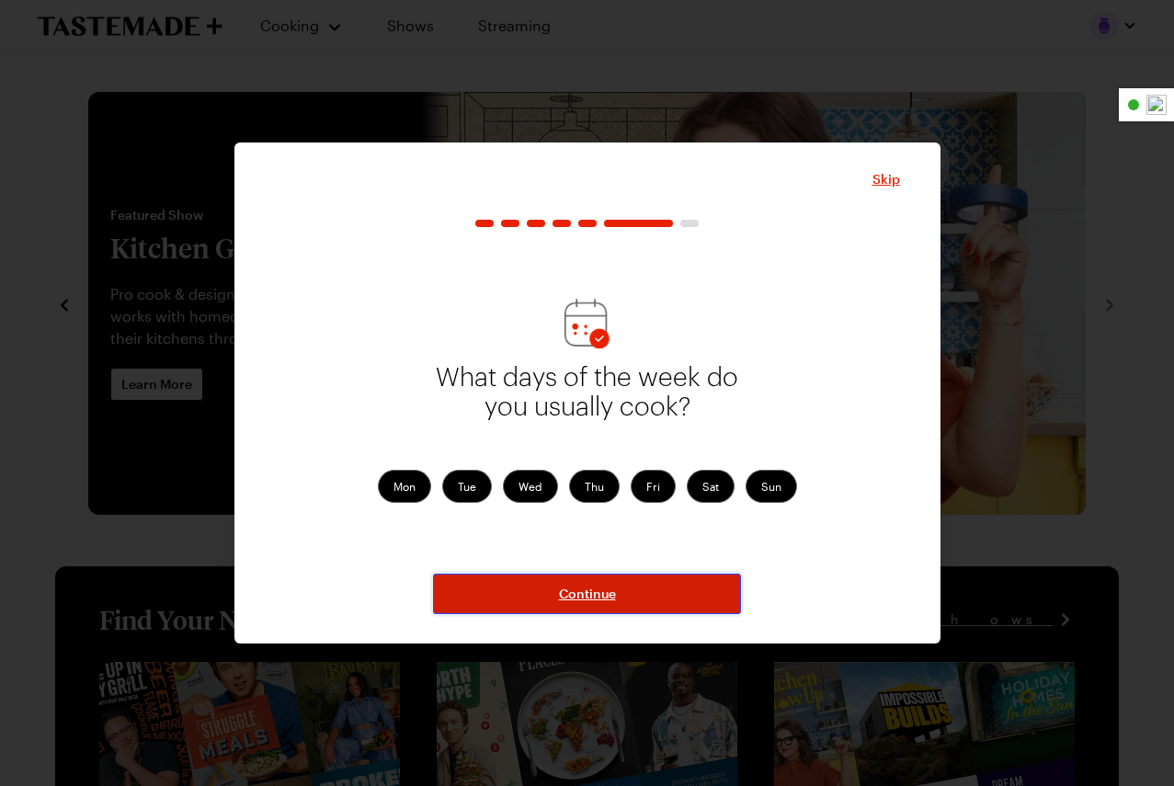
click at [517, 583] on button "Continue" at bounding box center [587, 594] width 308 height 40
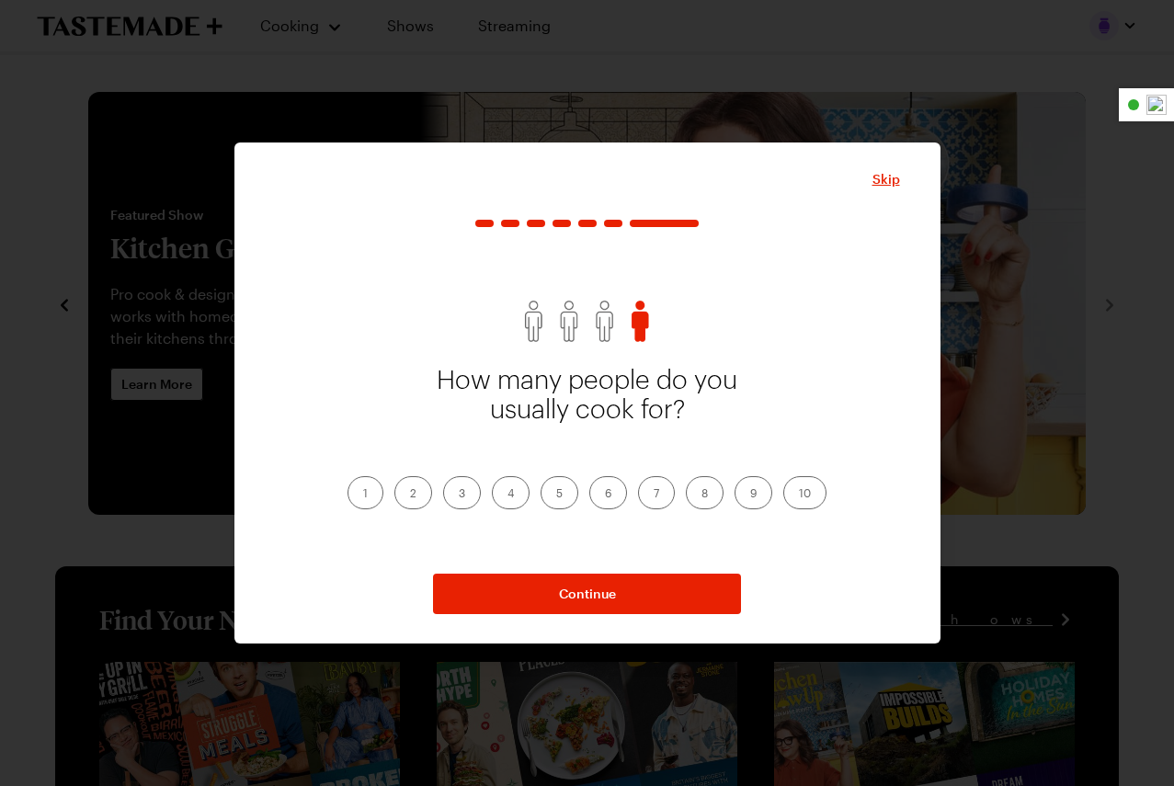
click at [369, 497] on label "1" at bounding box center [366, 492] width 36 height 33
click at [363, 495] on input "1" at bounding box center [363, 495] width 0 height 0
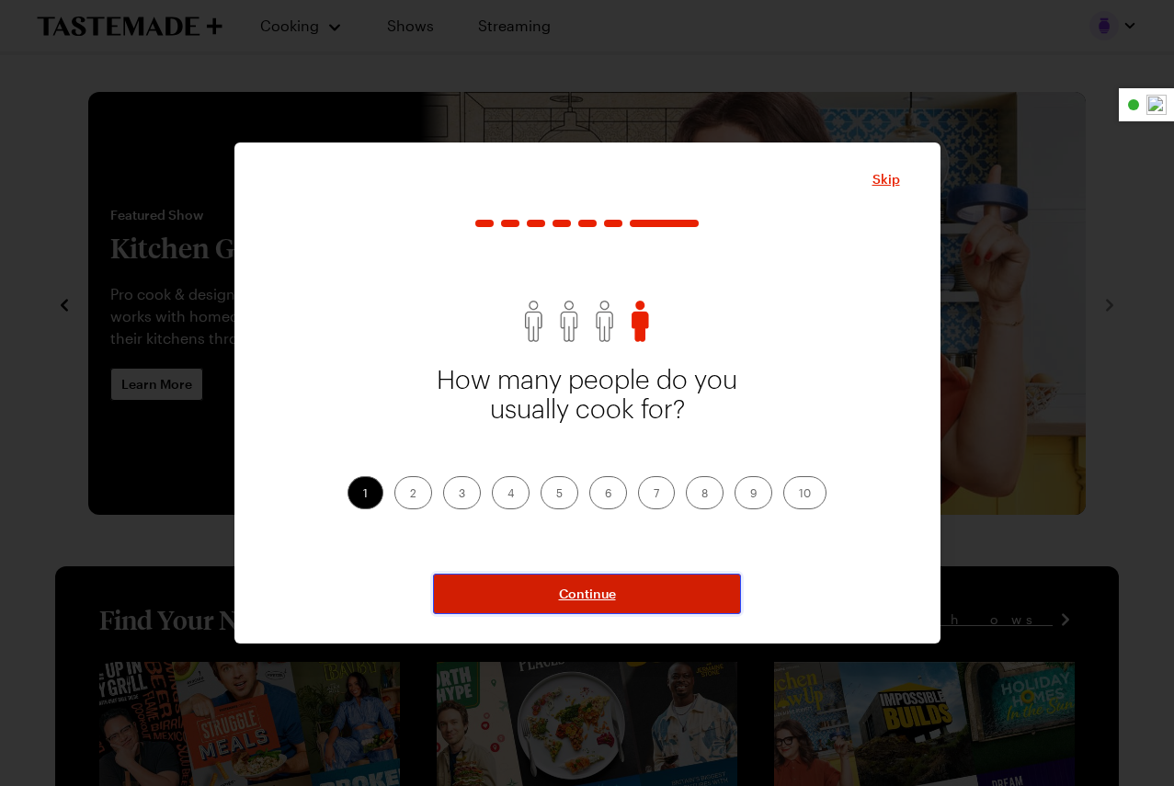
click at [521, 596] on button "Continue" at bounding box center [587, 594] width 308 height 40
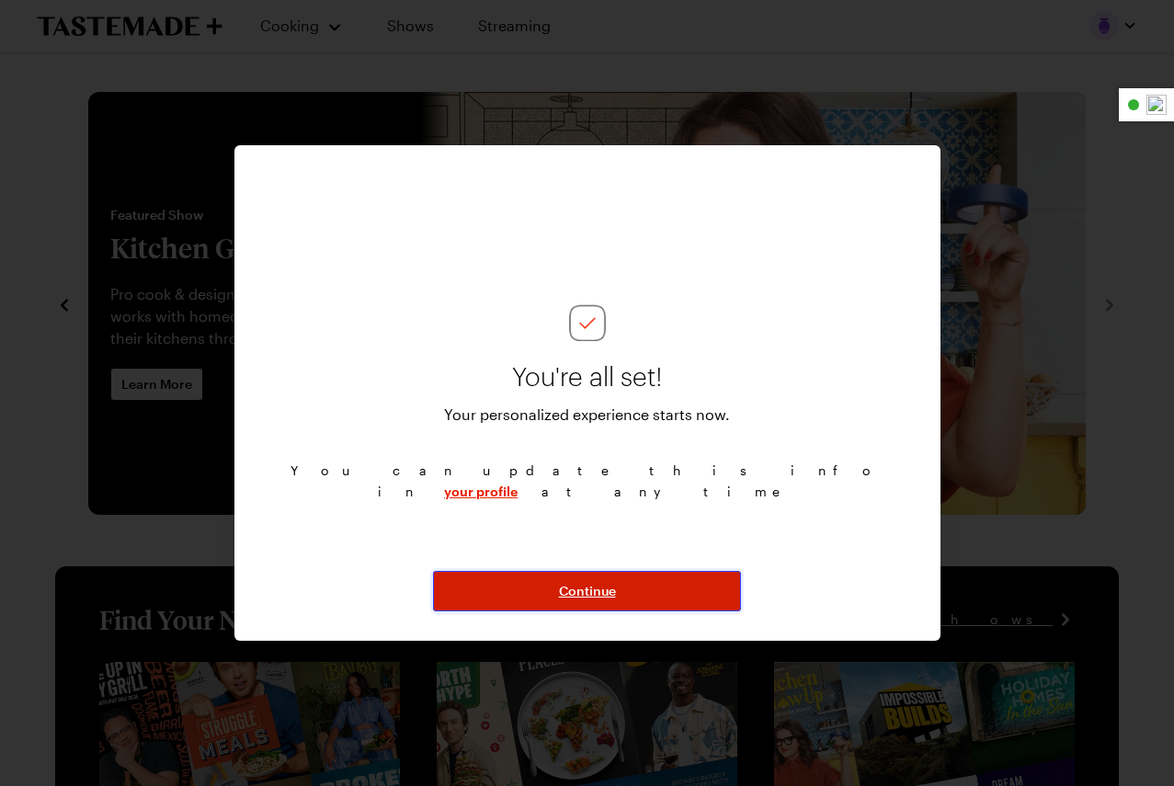
click at [525, 593] on button "Continue" at bounding box center [587, 591] width 308 height 40
